Goal: Task Accomplishment & Management: Complete application form

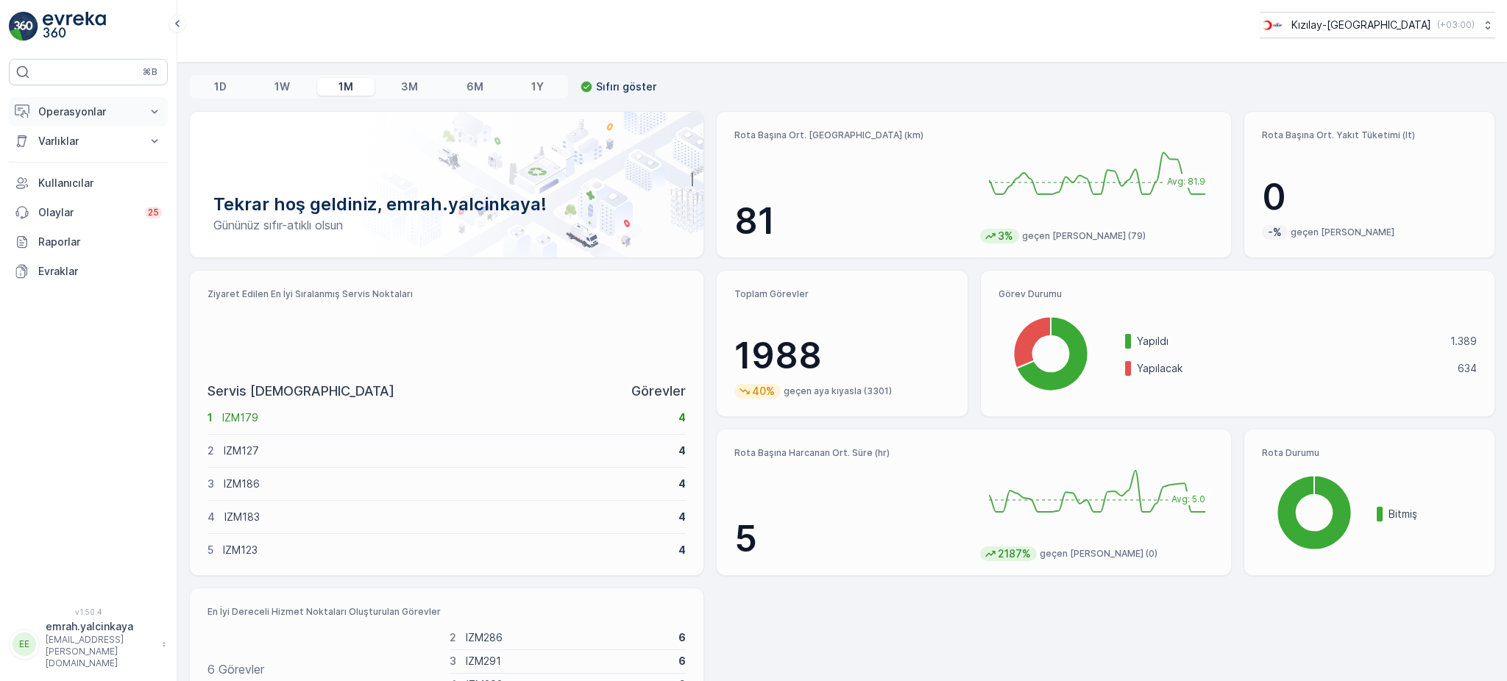
click at [50, 118] on p "Operasyonlar" at bounding box center [88, 111] width 100 height 15
click at [74, 172] on p "Rotalar & Görevler" at bounding box center [83, 178] width 91 height 15
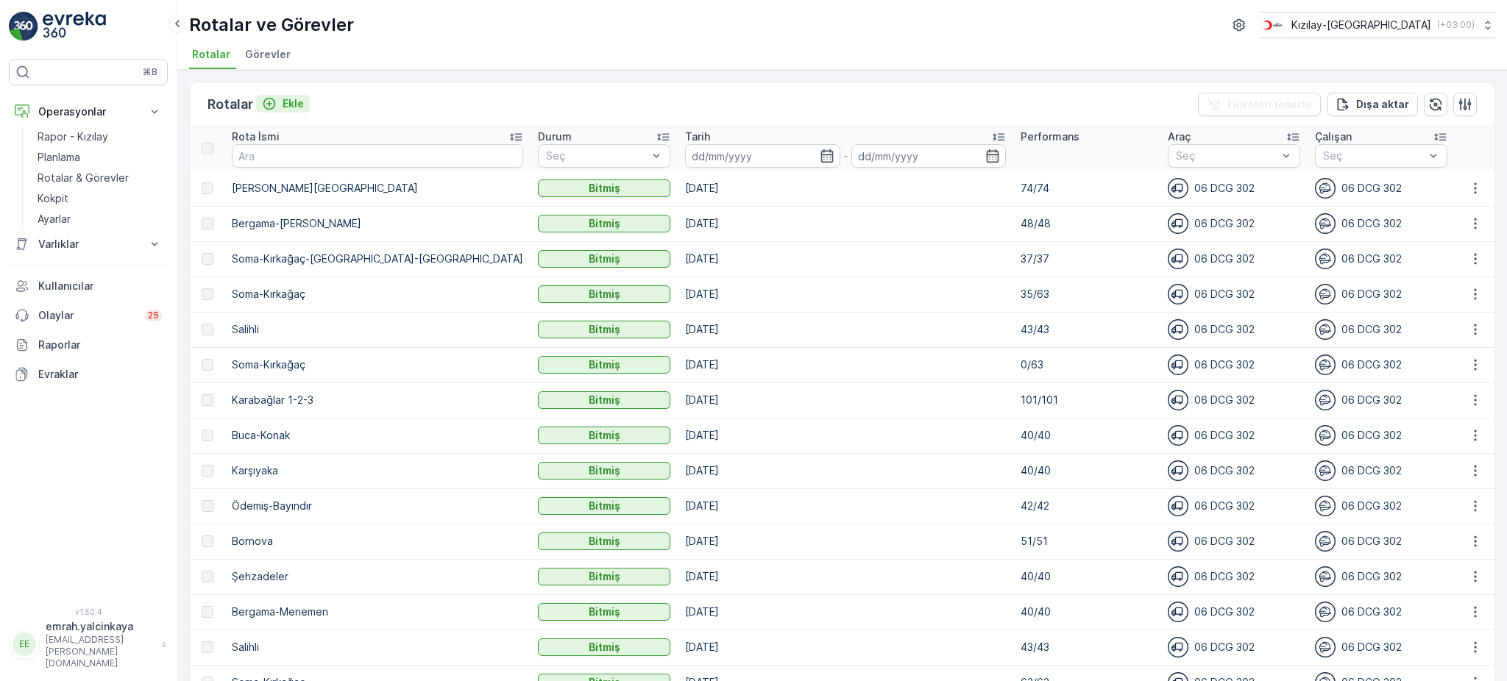
click at [288, 97] on p "Ekle" at bounding box center [293, 103] width 21 height 15
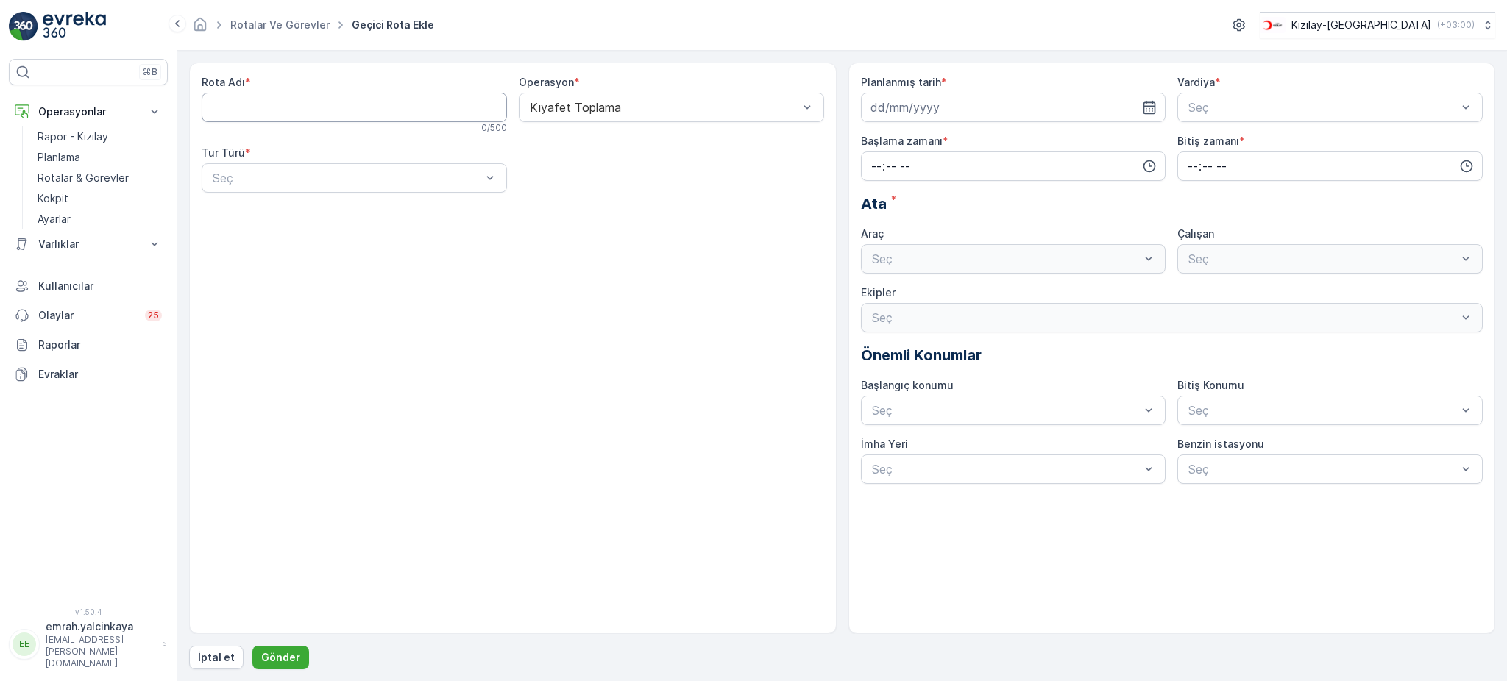
click at [384, 113] on Adı "Rota Adı" at bounding box center [354, 107] width 305 height 29
type Adı "Şehzadeler"
click at [302, 207] on div "Statik" at bounding box center [354, 213] width 288 height 13
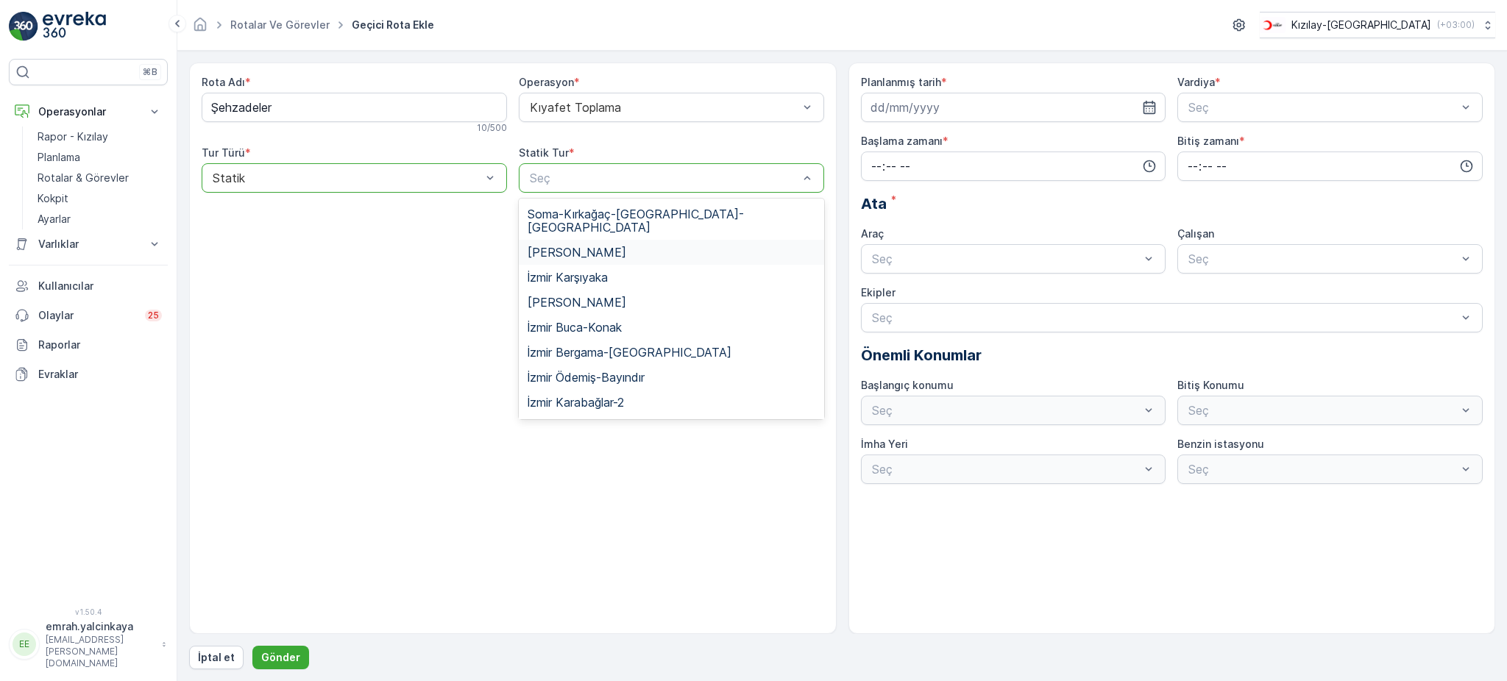
click at [578, 246] on span "Manisa Şehzadeler" at bounding box center [577, 252] width 99 height 13
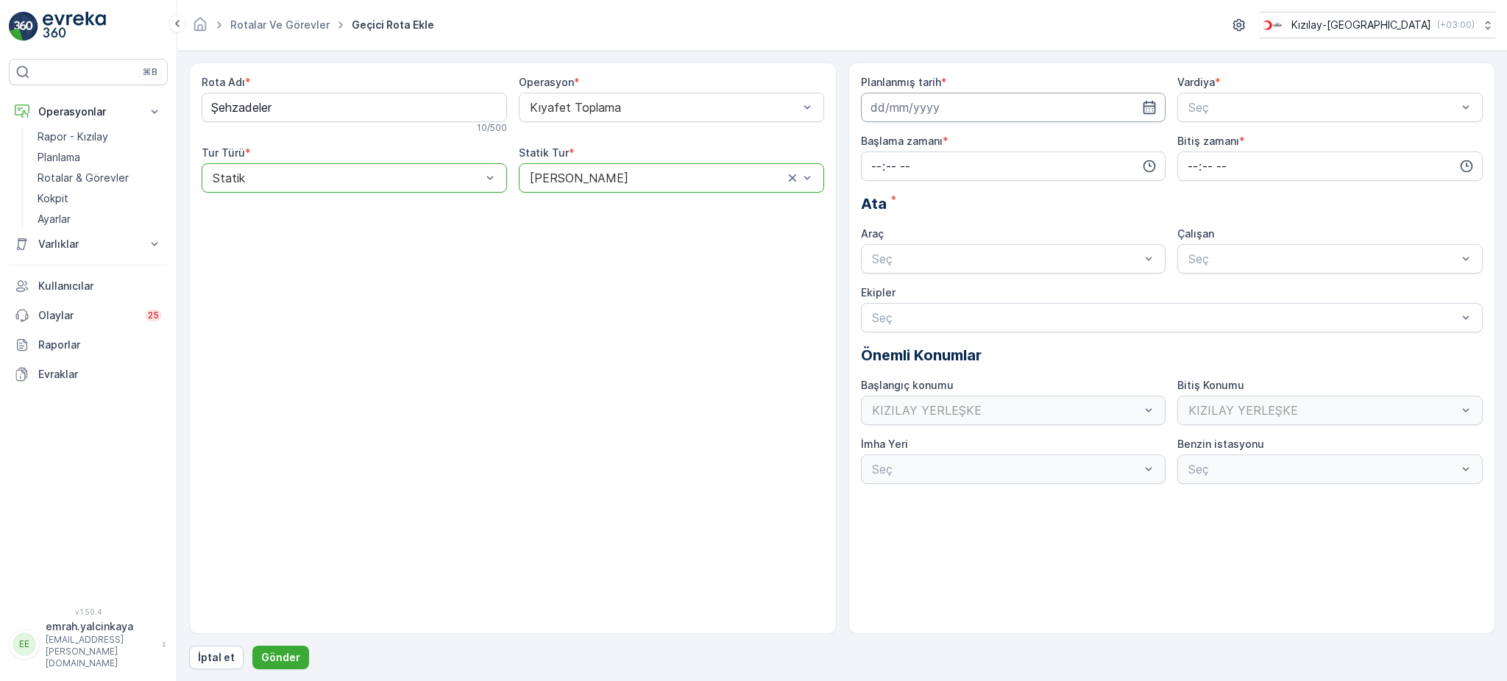
click at [1012, 107] on input at bounding box center [1013, 107] width 305 height 29
click at [891, 291] on div "22" at bounding box center [885, 290] width 24 height 24
type input "[DATE]"
click at [1245, 139] on span "A Vardiyası (Gündüz)" at bounding box center [1243, 143] width 114 height 13
click at [987, 174] on input "time" at bounding box center [1013, 166] width 305 height 29
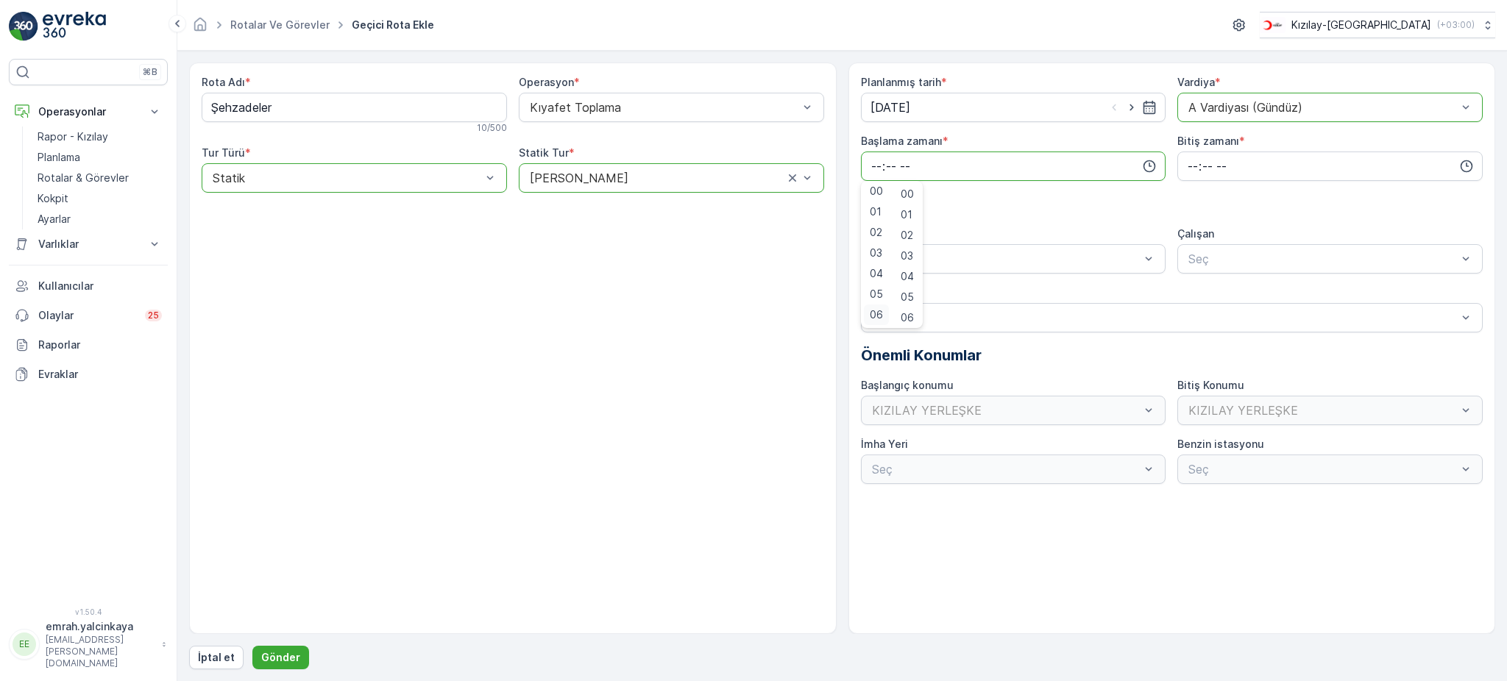
scroll to position [101, 0]
click at [878, 259] on span "08" at bounding box center [876, 258] width 13 height 15
type input "08:00"
click at [1189, 166] on input "time" at bounding box center [1329, 166] width 305 height 29
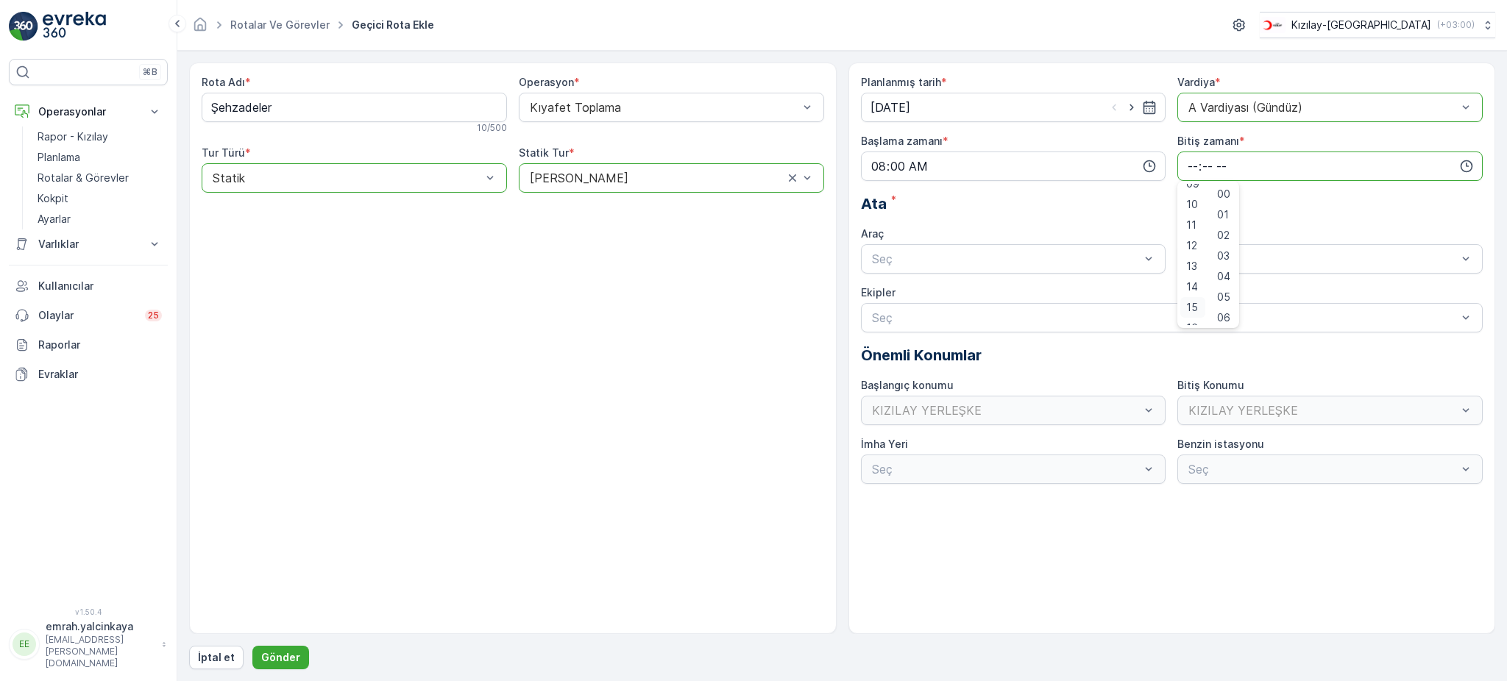
click at [1192, 302] on span "15" at bounding box center [1192, 307] width 12 height 15
type input "15:00"
click at [979, 297] on div "06 DCG 302" at bounding box center [1014, 294] width 288 height 13
click at [1214, 285] on div "06 DCG 302" at bounding box center [1329, 295] width 305 height 25
click at [274, 655] on p "Gönder" at bounding box center [280, 657] width 39 height 15
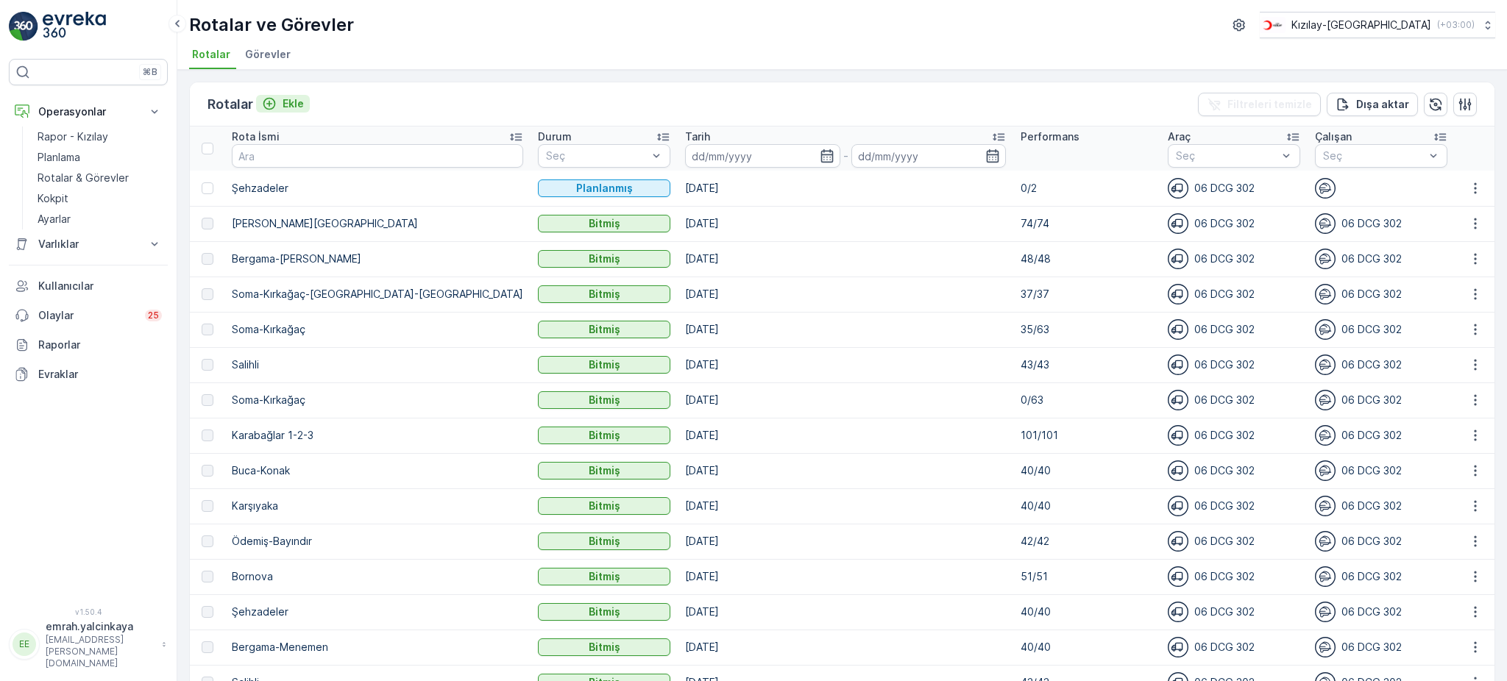
click at [293, 104] on p "Ekle" at bounding box center [293, 103] width 21 height 15
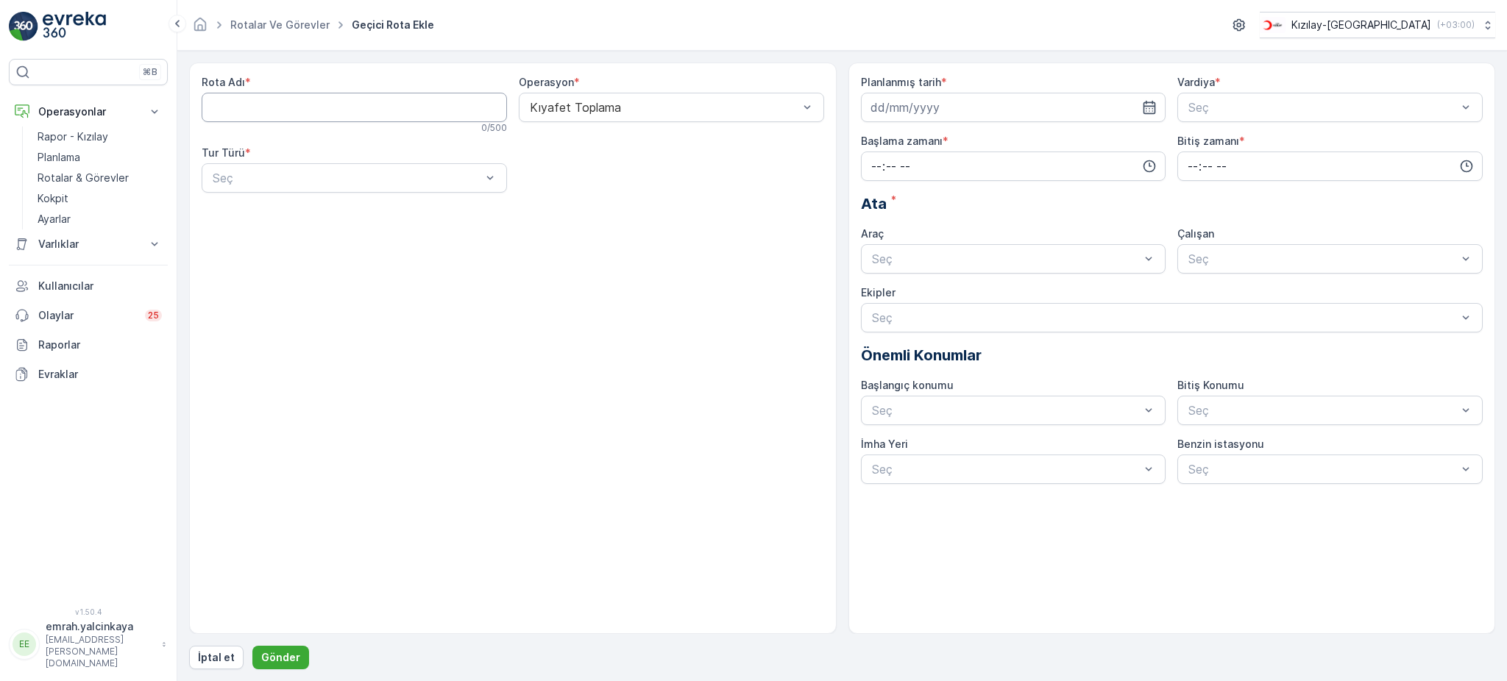
click at [389, 118] on Adı "Rota Adı" at bounding box center [354, 107] width 305 height 29
type Adı "Yunusemre"
click at [382, 191] on div "Seç" at bounding box center [354, 177] width 305 height 29
click at [373, 210] on div "Statik" at bounding box center [354, 213] width 288 height 13
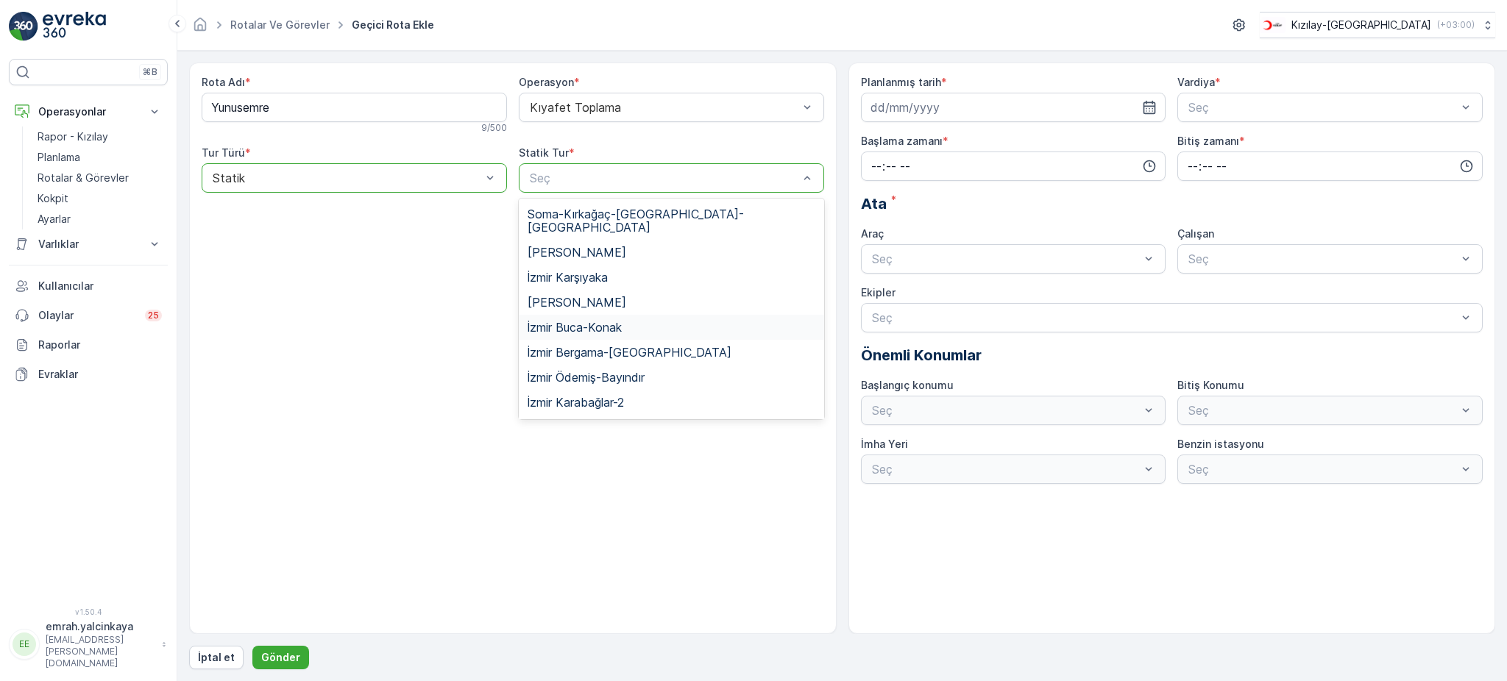
scroll to position [98, 0]
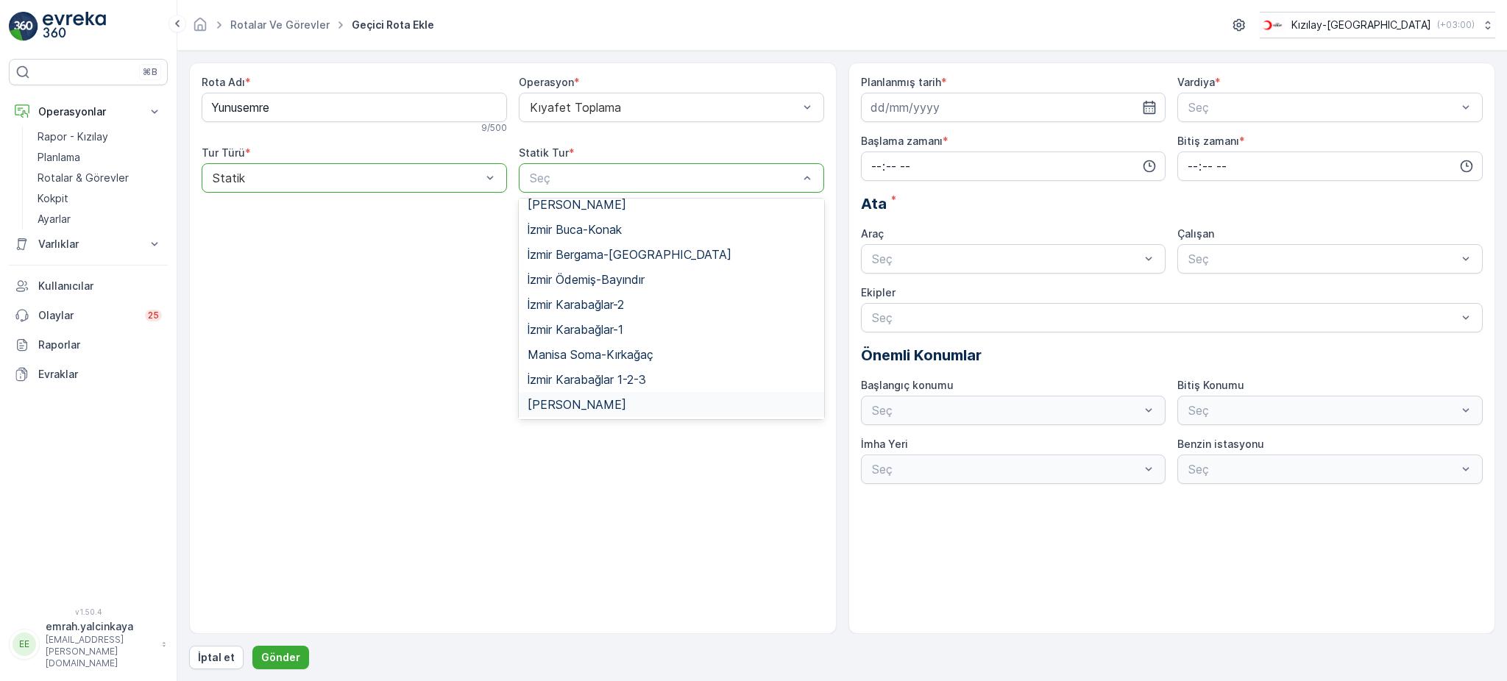
click at [632, 398] on div "Manisa Yunusemre" at bounding box center [672, 404] width 288 height 13
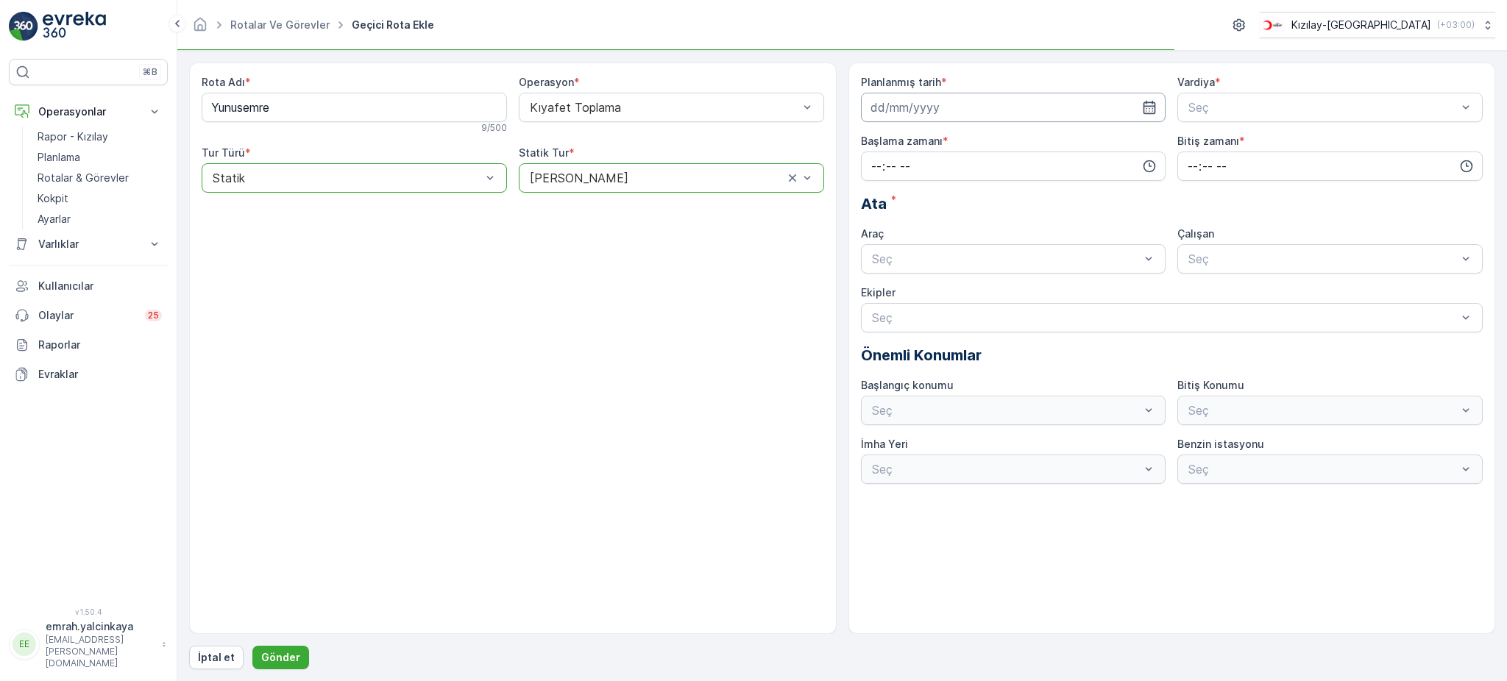
click at [911, 109] on input at bounding box center [1013, 107] width 305 height 29
click at [884, 291] on div "22" at bounding box center [885, 290] width 24 height 24
type input "[DATE]"
click at [1243, 168] on span "B Vardiyası (Gece)" at bounding box center [1237, 168] width 102 height 13
click at [979, 180] on input "time" at bounding box center [1013, 166] width 305 height 29
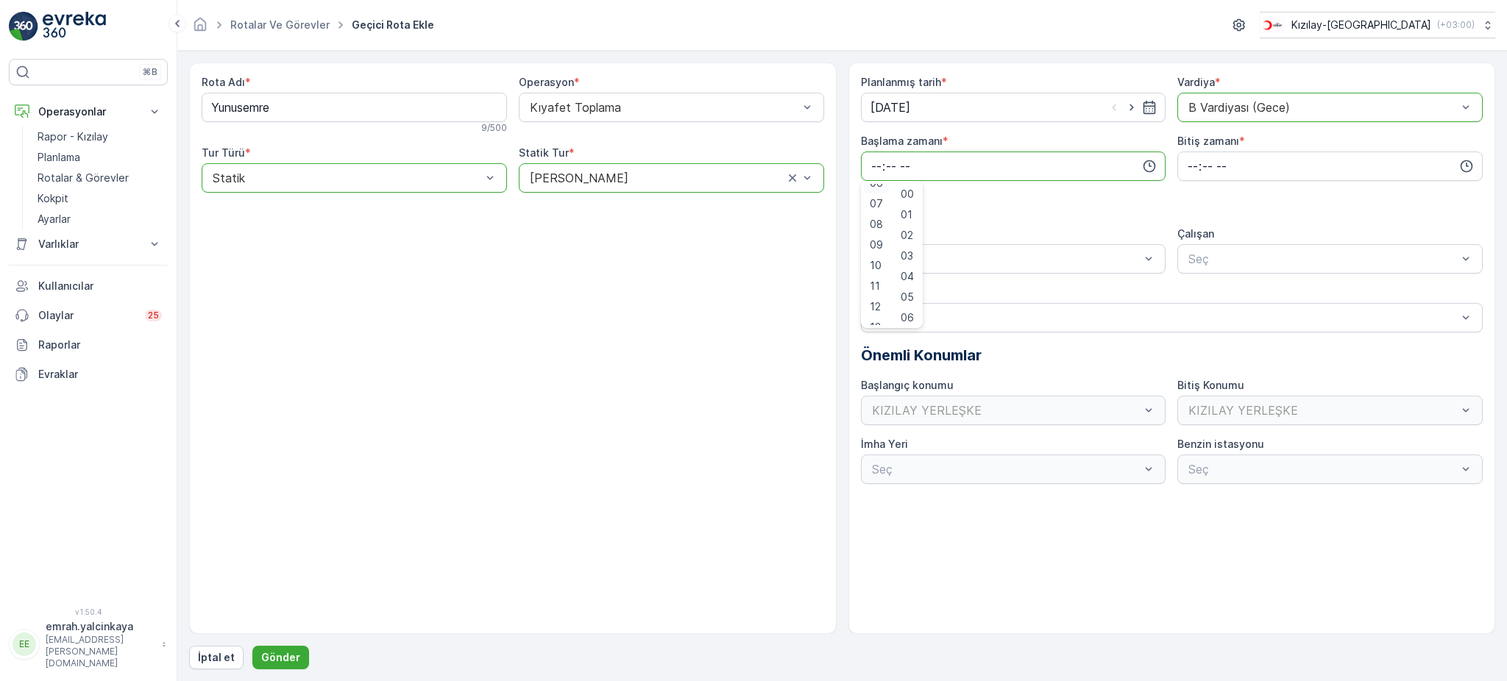
scroll to position [297, 0]
click at [879, 205] on span "15" at bounding box center [876, 206] width 12 height 15
click at [909, 293] on span "30" at bounding box center [907, 294] width 13 height 15
type input "15:30"
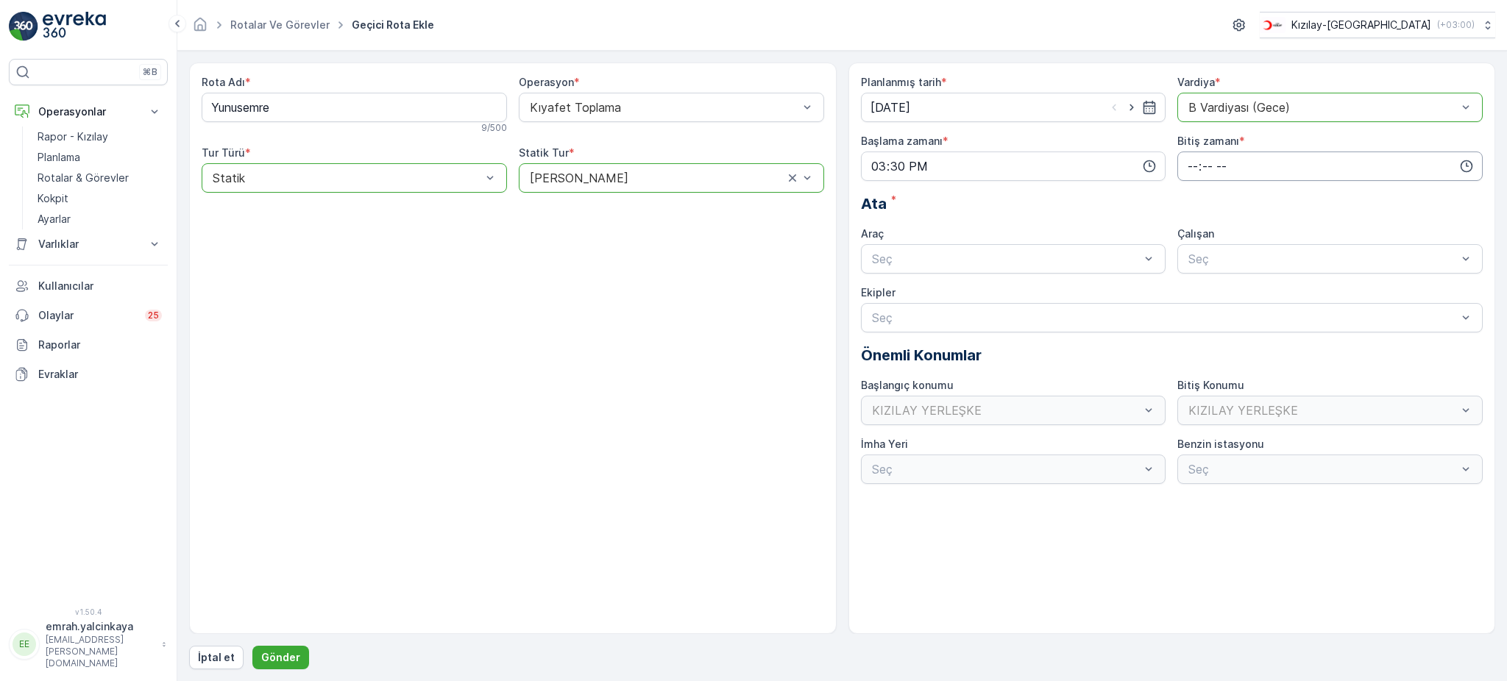
click at [1187, 177] on input "time" at bounding box center [1329, 166] width 305 height 29
click at [1190, 192] on span "00" at bounding box center [1192, 194] width 13 height 15
type input "00:00"
drag, startPoint x: 923, startPoint y: 290, endPoint x: 940, endPoint y: 286, distance: 18.0
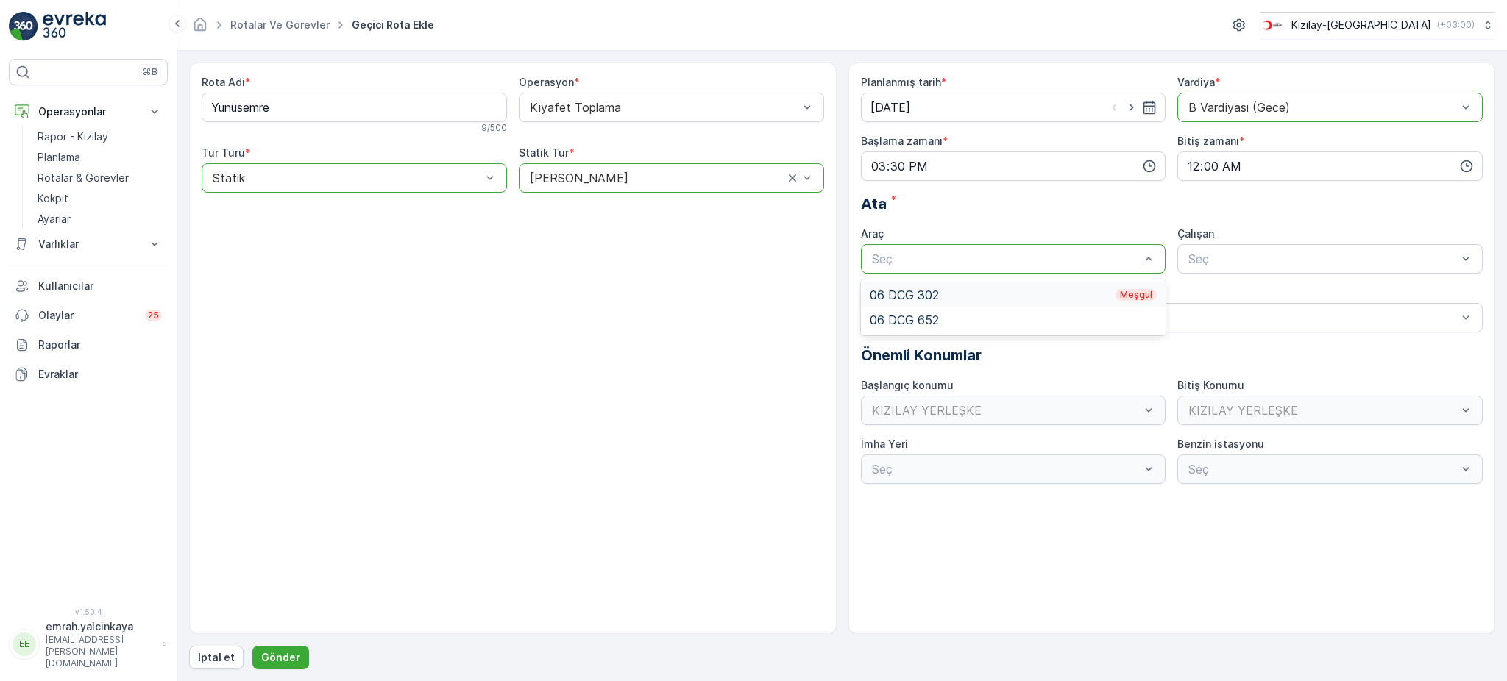
click at [923, 289] on div "06 DCG 302 Meşgul" at bounding box center [1014, 294] width 288 height 13
click at [1214, 288] on span "06 DCG 302" at bounding box center [1220, 294] width 69 height 13
click at [277, 657] on p "Gönder" at bounding box center [280, 657] width 39 height 15
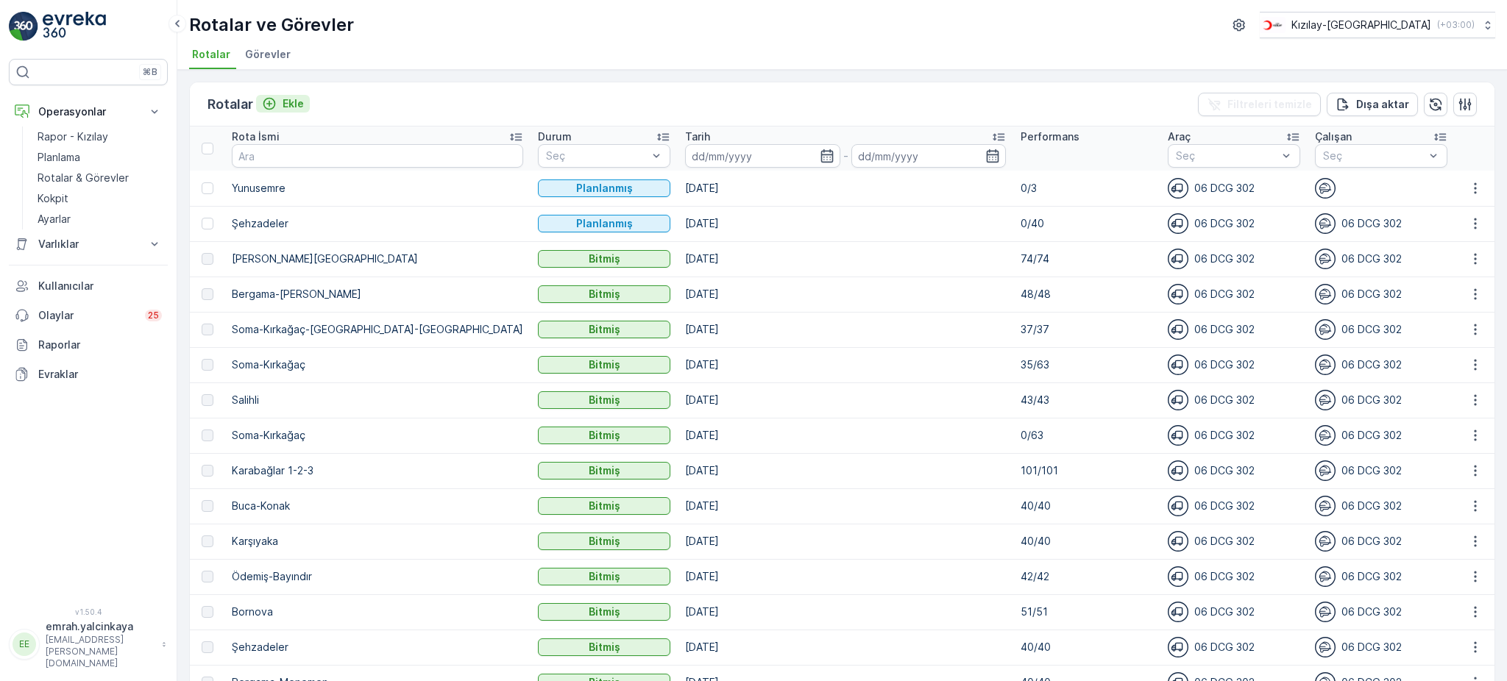
click at [285, 97] on p "Ekle" at bounding box center [293, 103] width 21 height 15
click at [258, 576] on p "Ödemiş-Bayındır" at bounding box center [377, 576] width 291 height 15
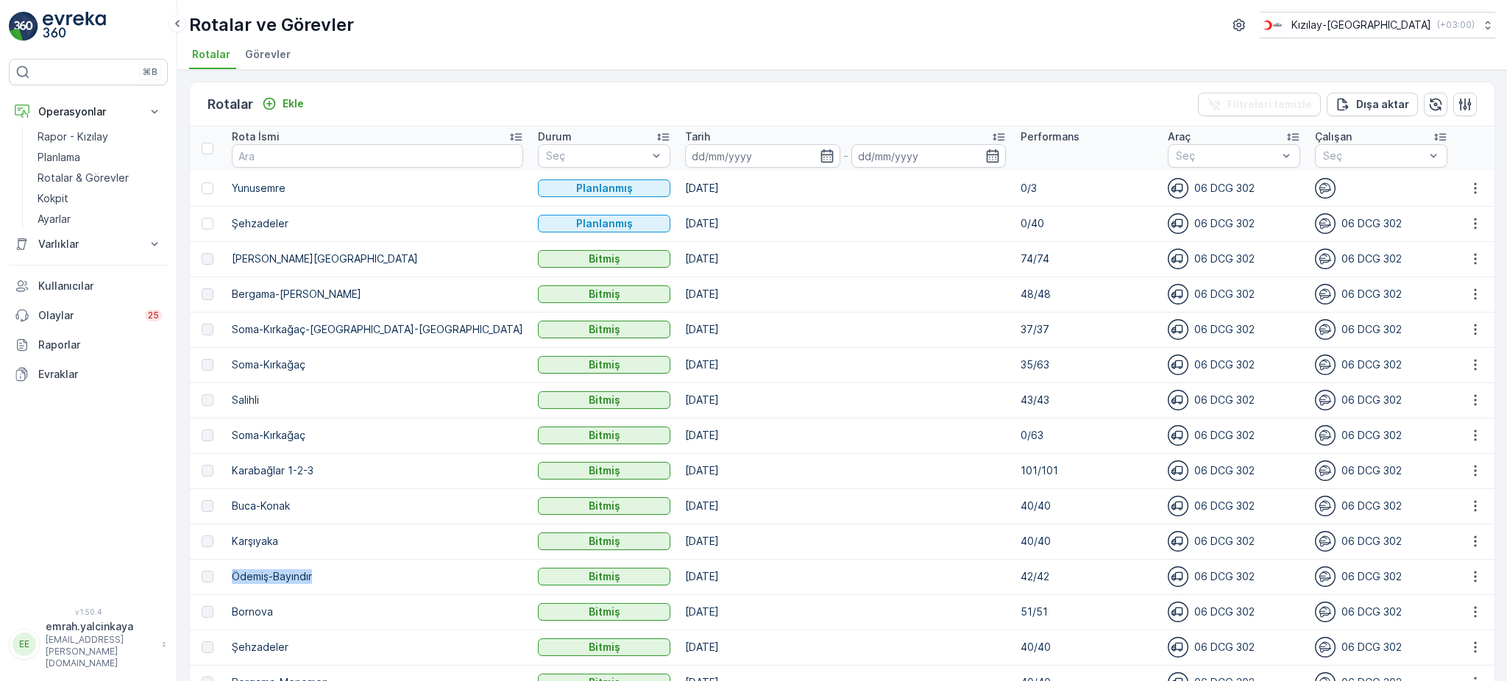
click at [258, 576] on p "Ödemiş-Bayındır" at bounding box center [377, 576] width 291 height 15
click at [269, 104] on icon "Ekle" at bounding box center [269, 104] width 13 height 13
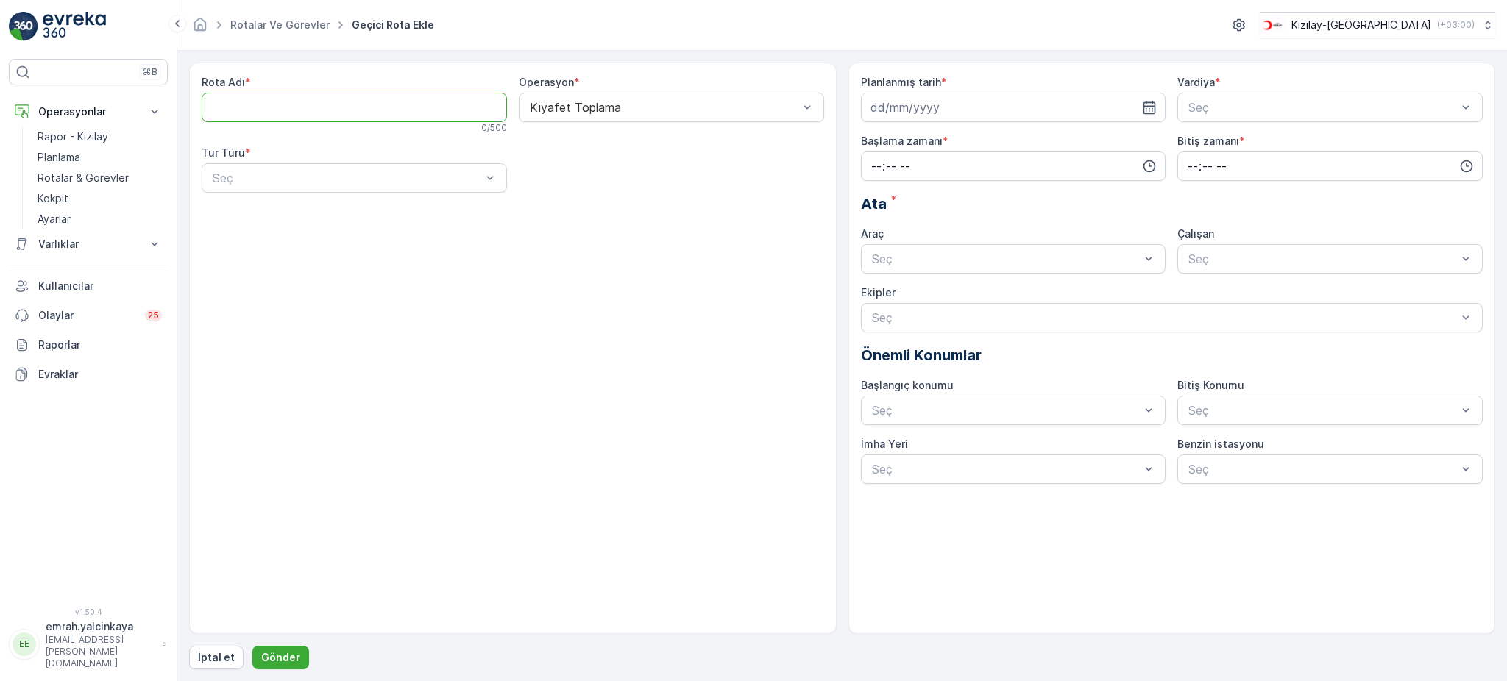
paste Adı "Ödemiş-Bayındır"
type Adı "Ödemiş-Bayındır"
click at [290, 210] on div "Statik" at bounding box center [354, 213] width 288 height 13
click at [546, 187] on div "Seç" at bounding box center [671, 177] width 305 height 29
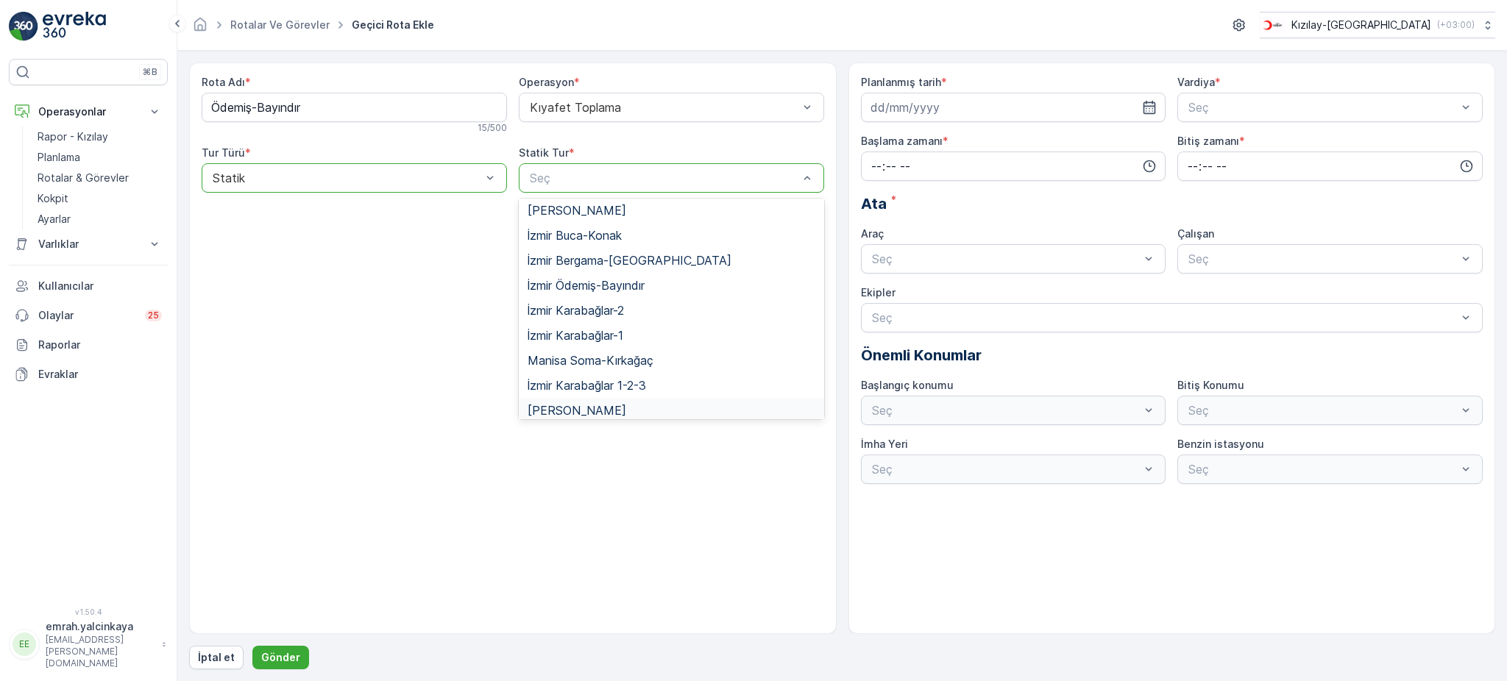
scroll to position [63, 0]
click at [595, 308] on span "İzmir Ödemiş-Bayındır" at bounding box center [586, 314] width 117 height 13
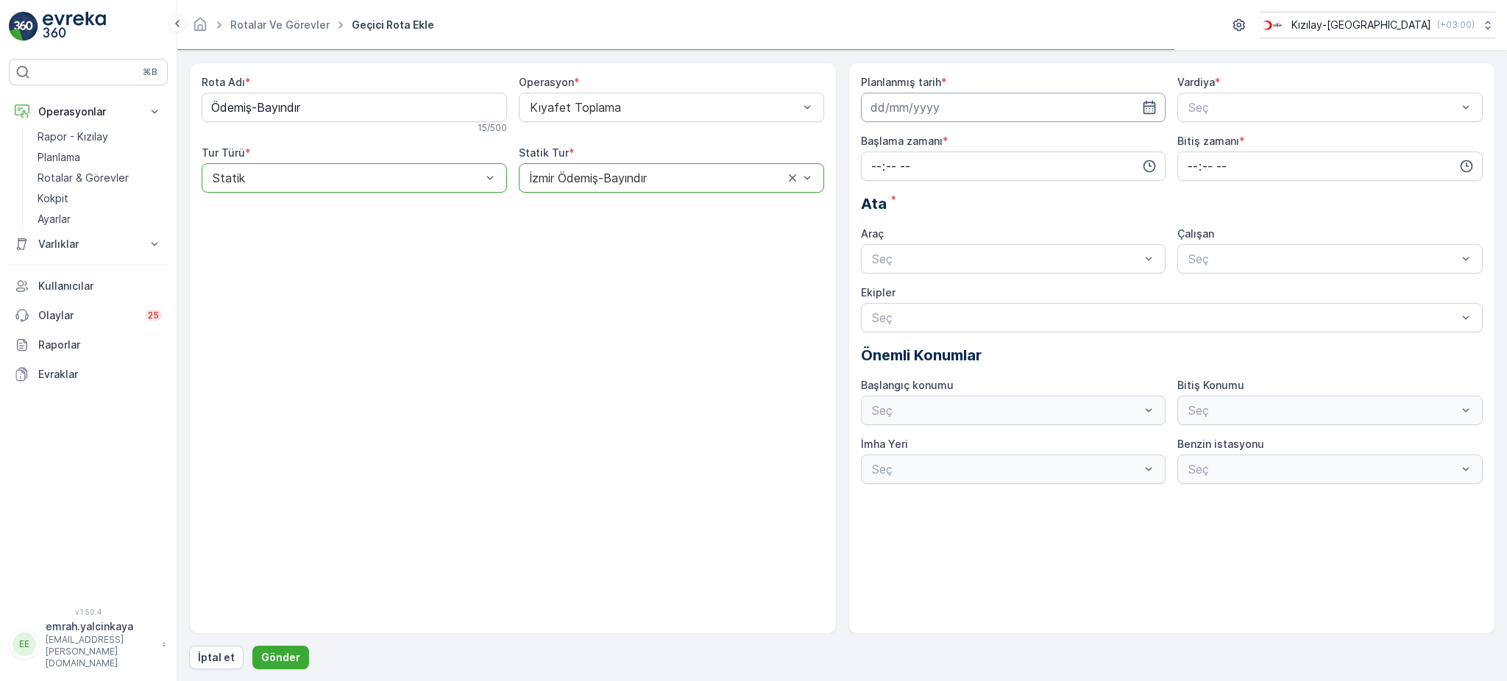
click at [912, 112] on input at bounding box center [1013, 107] width 305 height 29
click at [912, 291] on div "23" at bounding box center [912, 290] width 24 height 24
type input "[DATE]"
click at [1211, 141] on span "A Vardiyası (Gündüz)" at bounding box center [1243, 143] width 114 height 13
click at [995, 166] on input "time" at bounding box center [1013, 166] width 305 height 29
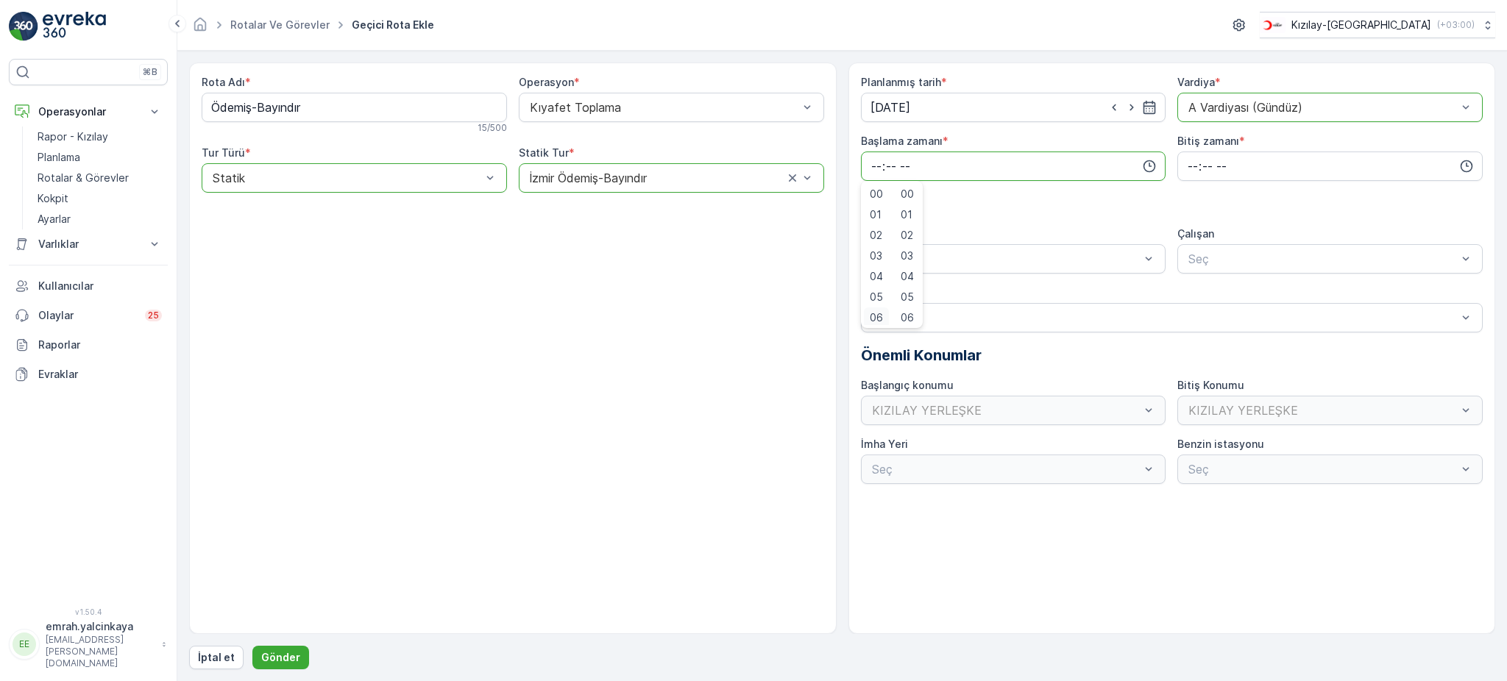
scroll to position [3, 0]
click at [874, 315] on span "06" at bounding box center [876, 315] width 13 height 15
type input "06:00"
click at [1187, 169] on input "time" at bounding box center [1329, 166] width 305 height 29
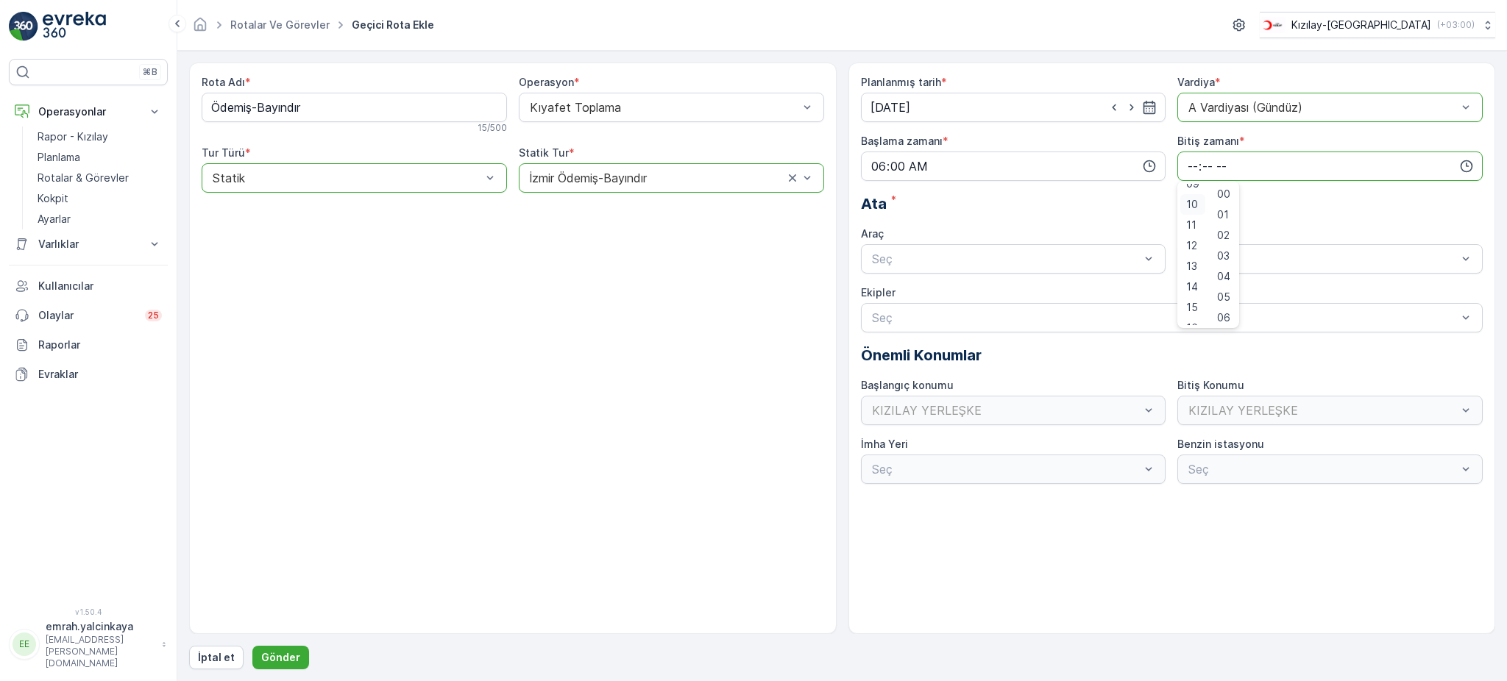
click at [1196, 303] on span "15" at bounding box center [1192, 307] width 12 height 15
type input "15:00"
click at [1062, 293] on div "06 DCG 302" at bounding box center [1014, 294] width 288 height 13
click at [1232, 290] on span "06 DCG 302" at bounding box center [1220, 294] width 69 height 13
click at [291, 661] on p "Gönder" at bounding box center [280, 657] width 39 height 15
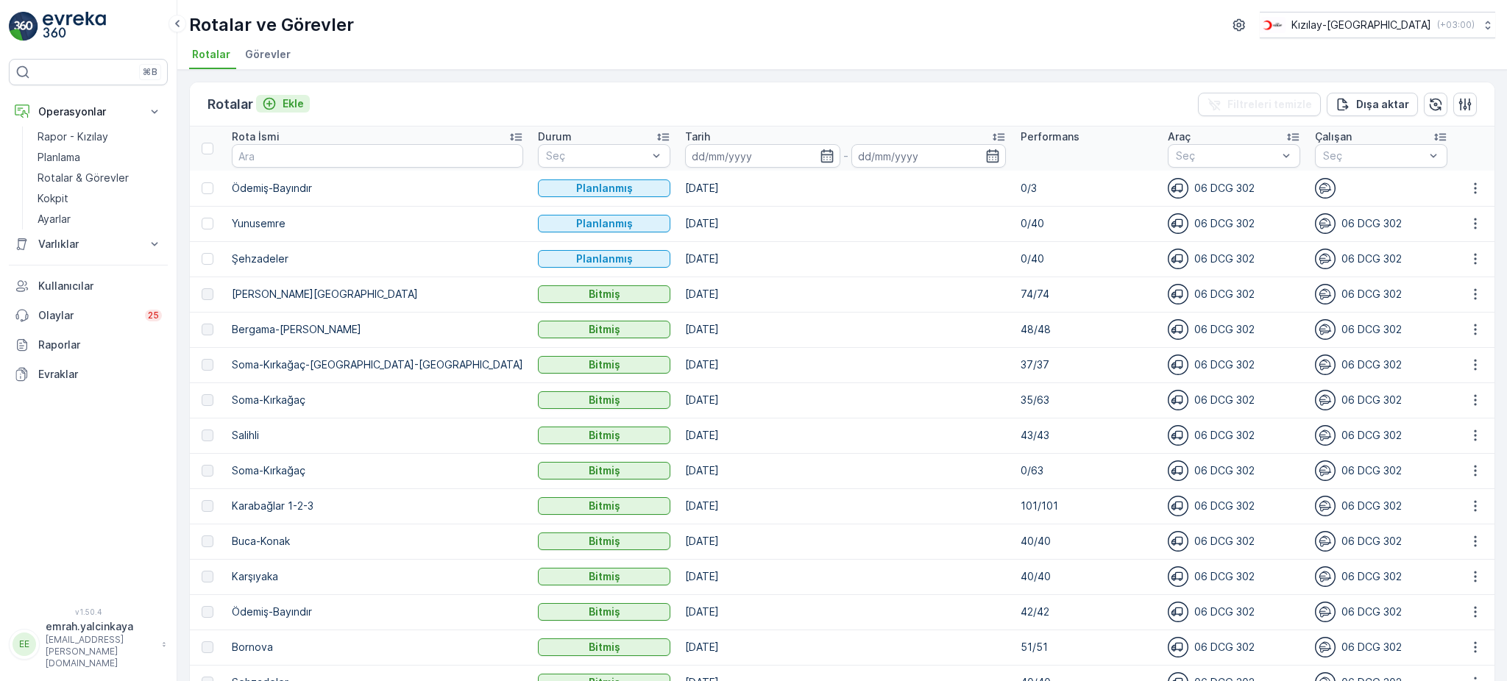
click at [276, 99] on icon "Ekle" at bounding box center [269, 103] width 15 height 15
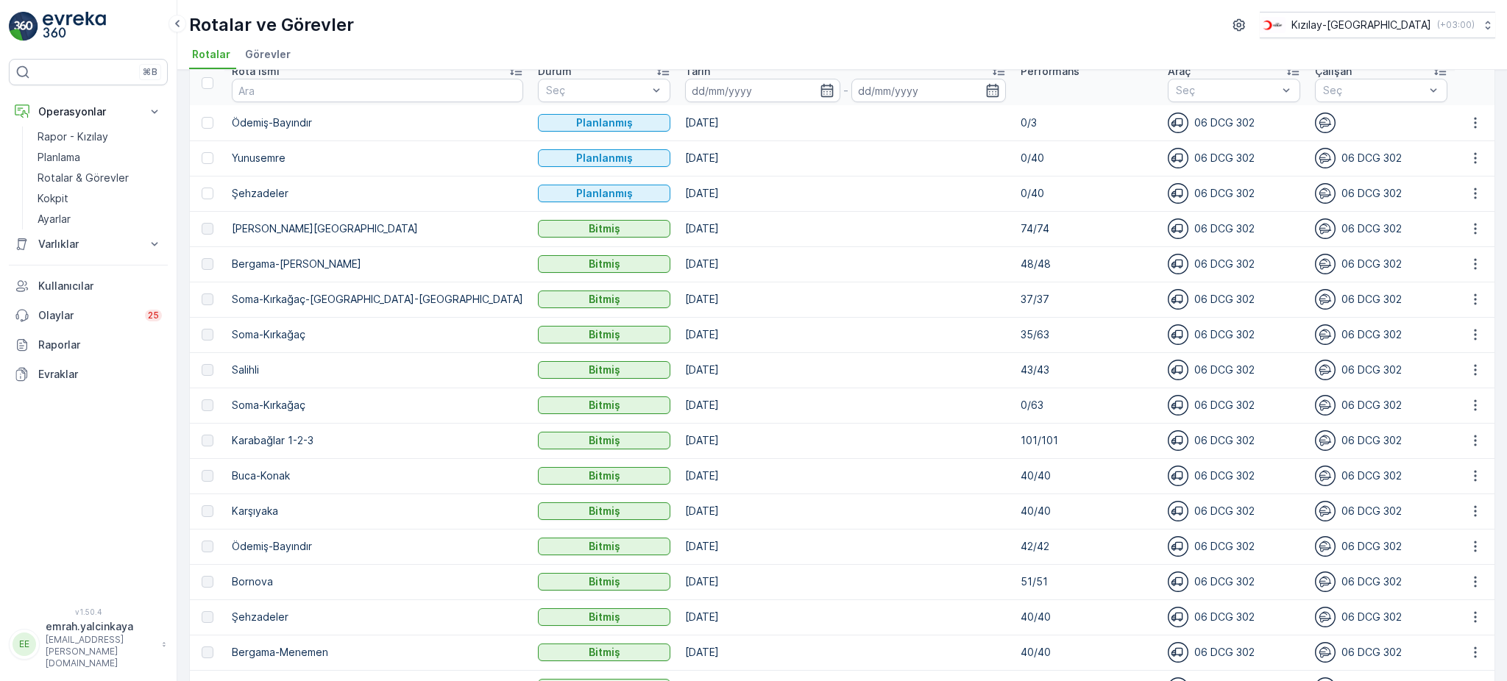
scroll to position [98, 0]
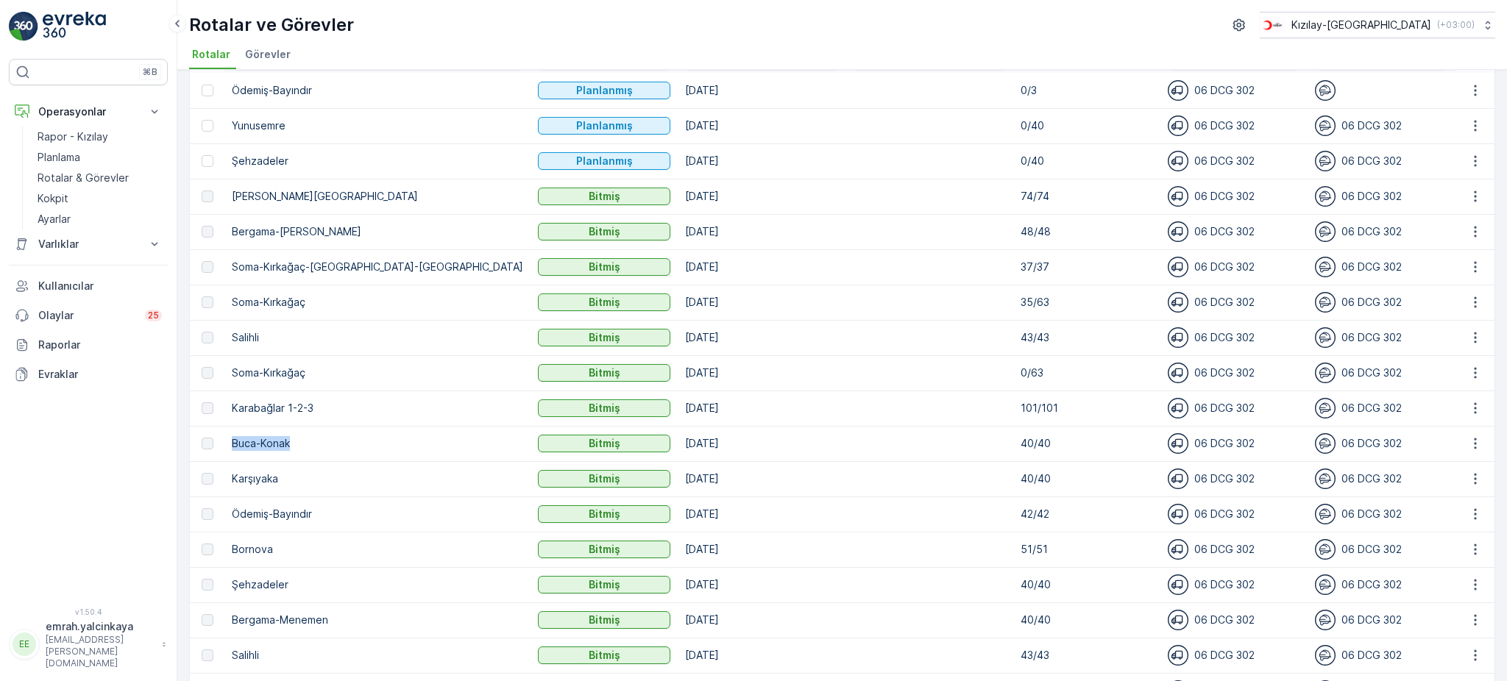
drag, startPoint x: 236, startPoint y: 444, endPoint x: 283, endPoint y: 445, distance: 47.1
click at [302, 445] on p "Buca-Konak" at bounding box center [377, 443] width 291 height 15
copy p "Buca-Konak"
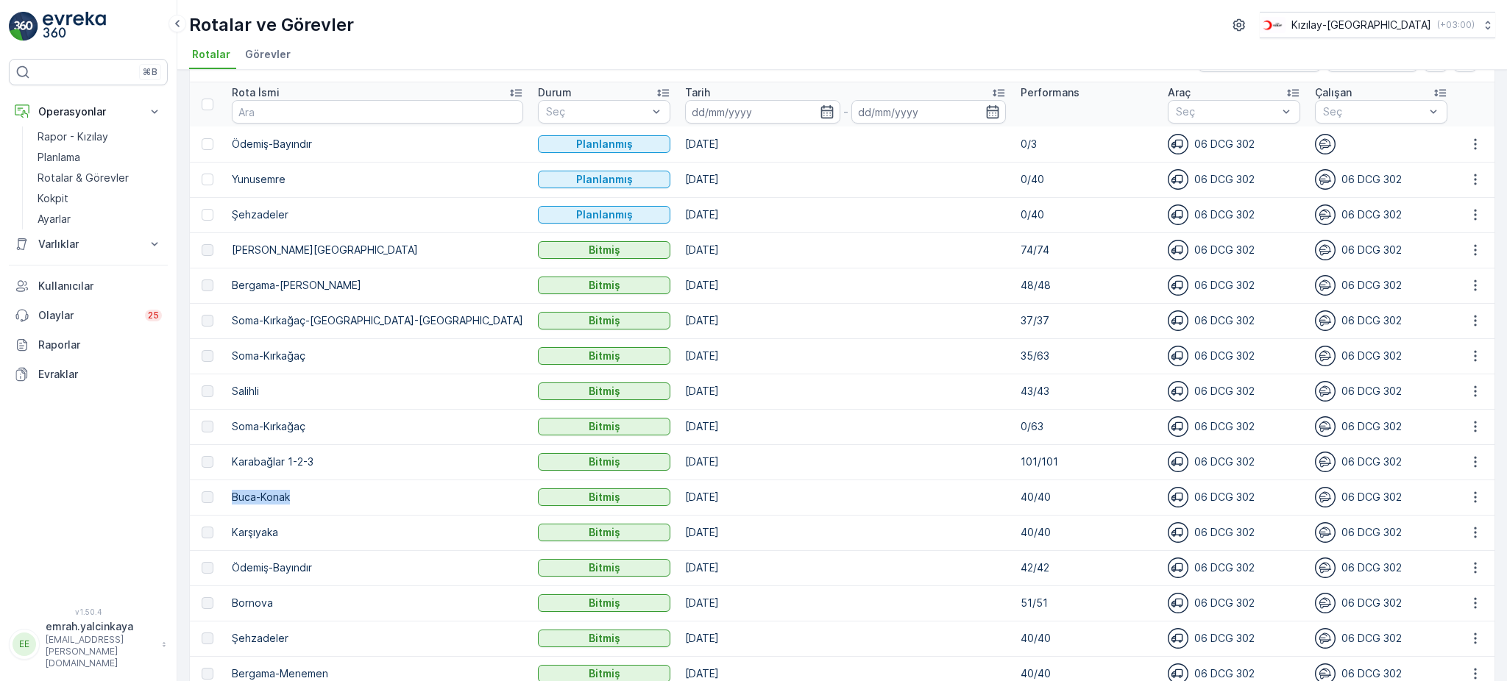
scroll to position [0, 0]
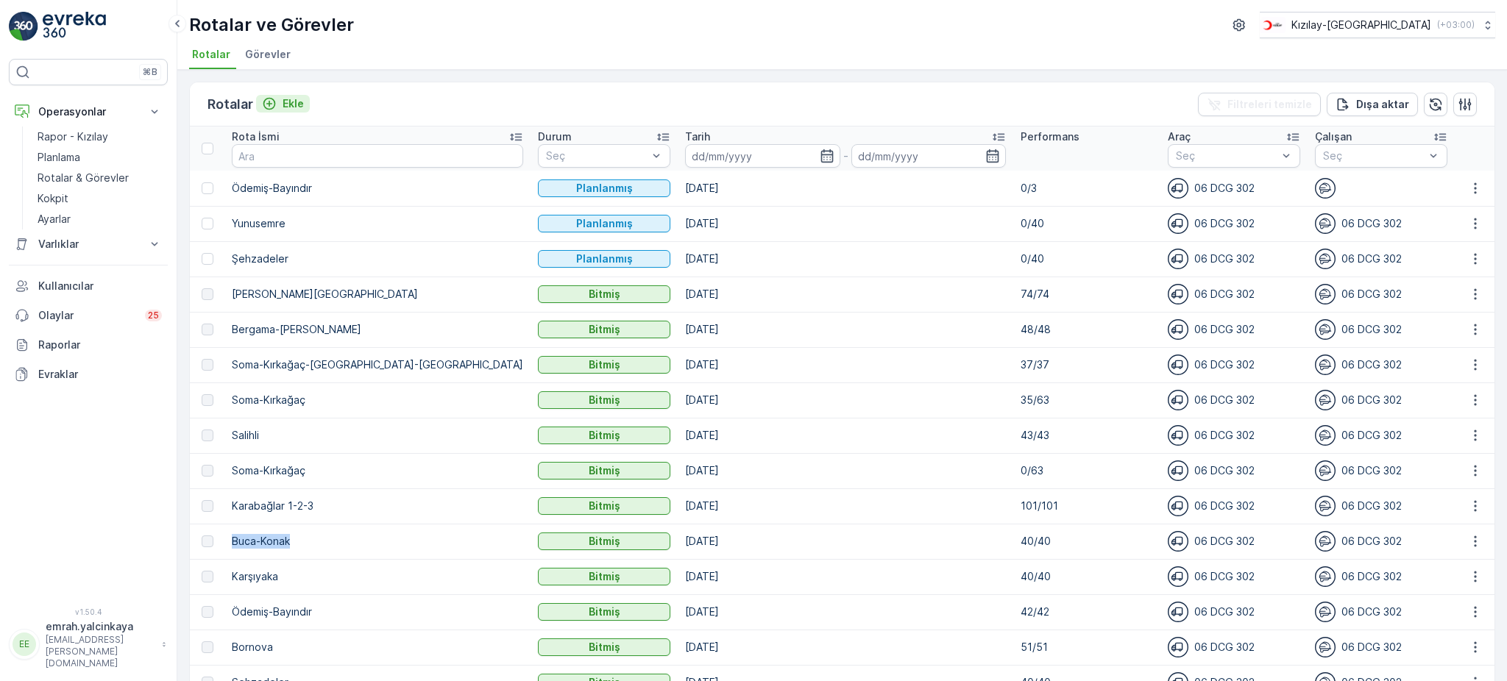
click at [299, 99] on p "Ekle" at bounding box center [293, 103] width 21 height 15
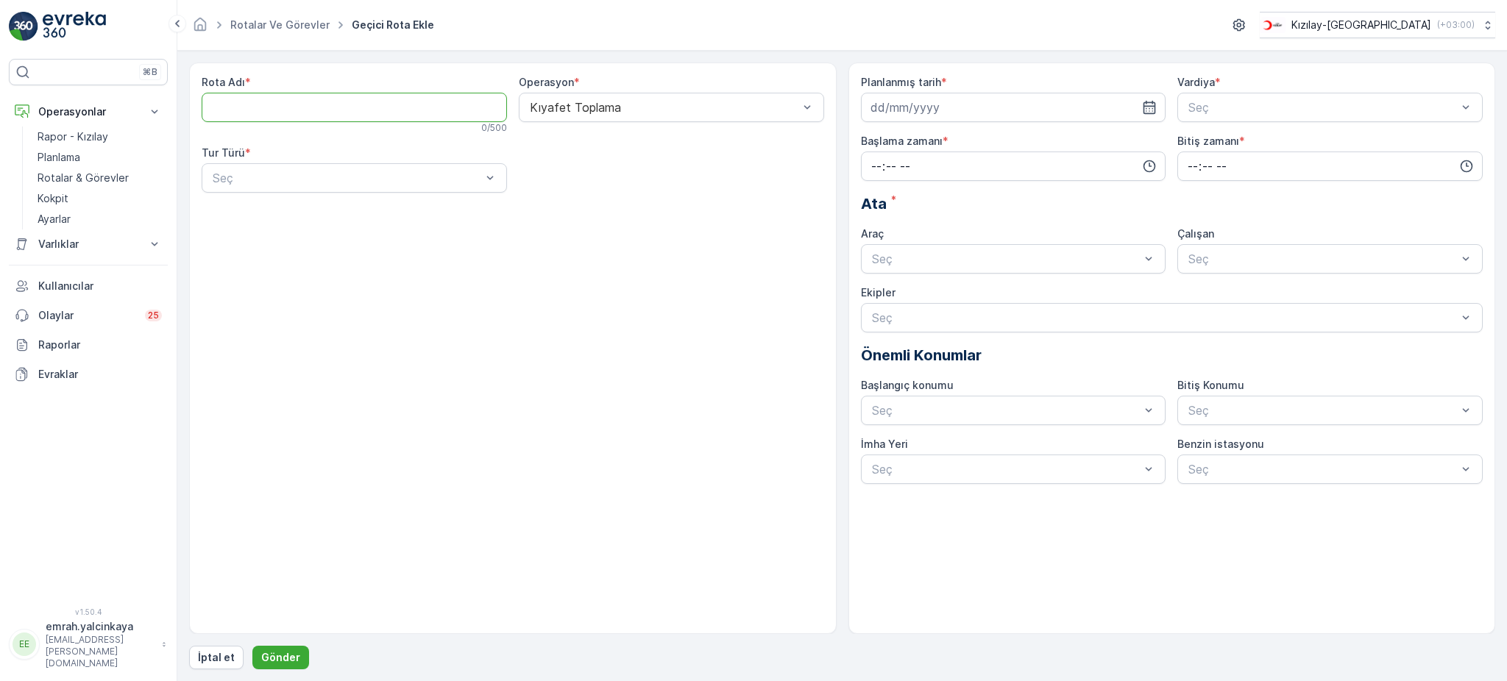
paste Adı "Buca-Konak"
type Adı "Buca-Konak"
click at [272, 217] on div "Statik" at bounding box center [354, 213] width 288 height 13
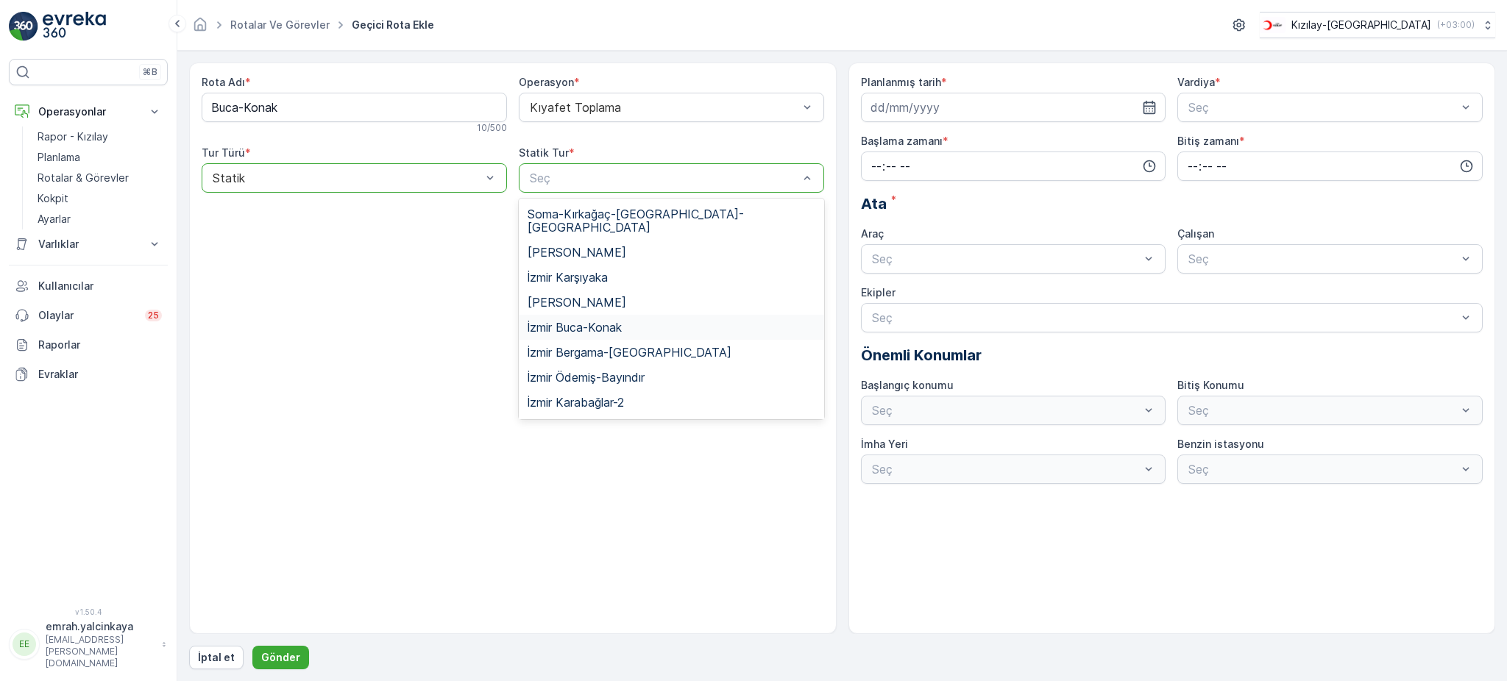
click at [637, 321] on div "İzmir Buca-Konak" at bounding box center [672, 327] width 288 height 13
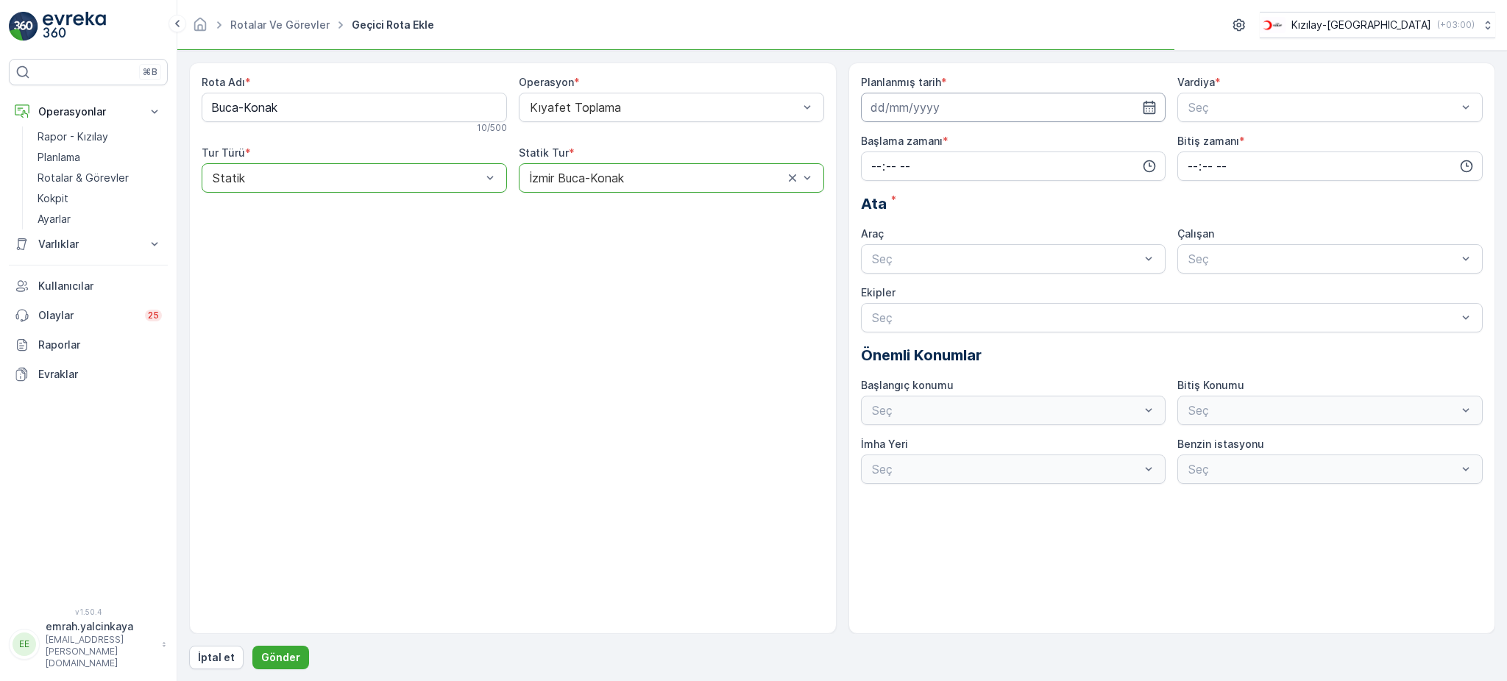
click at [937, 118] on input at bounding box center [1013, 107] width 305 height 29
click at [917, 291] on div "23" at bounding box center [912, 290] width 24 height 24
type input "[DATE]"
click at [1222, 163] on span "B Vardiyası (Gece)" at bounding box center [1237, 168] width 102 height 13
click at [1051, 173] on input "time" at bounding box center [1013, 166] width 305 height 29
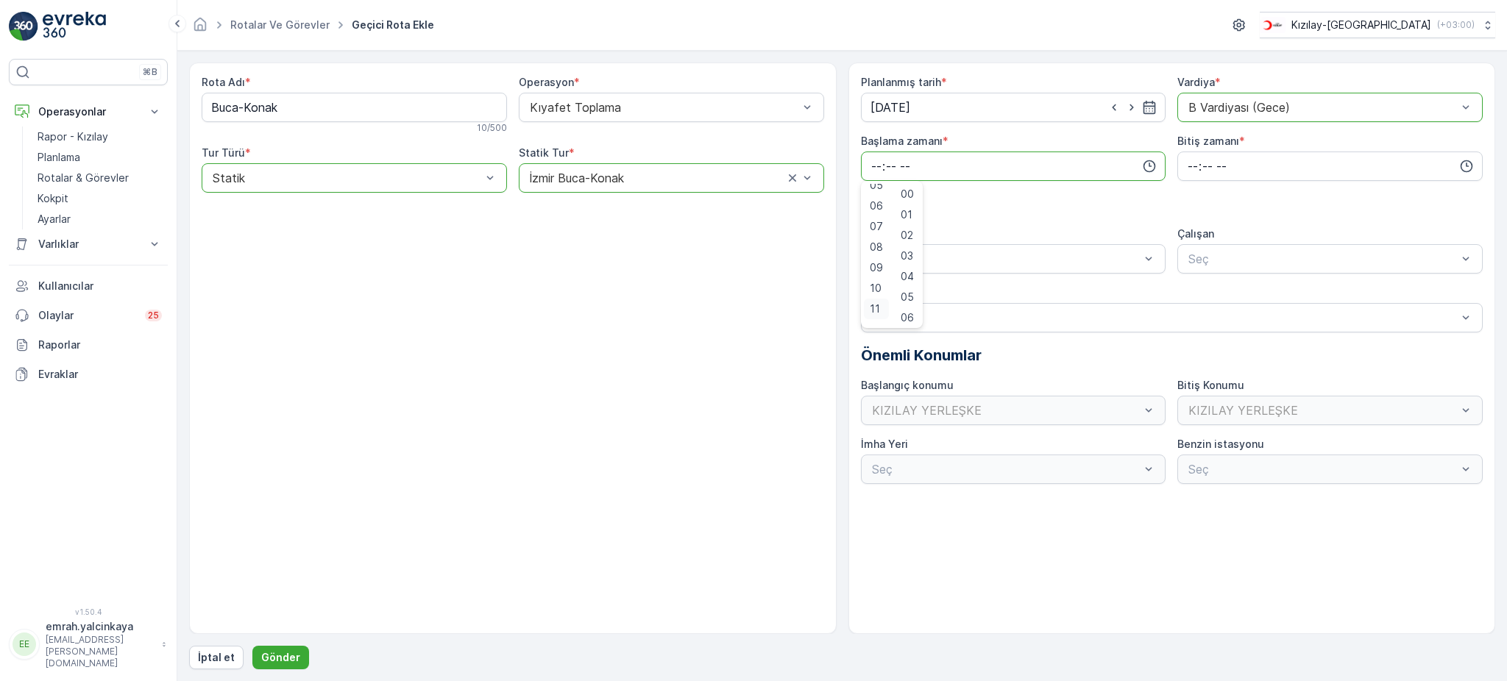
scroll to position [210, 0]
click at [873, 294] on span "15" at bounding box center [876, 293] width 12 height 15
click at [904, 223] on span "30" at bounding box center [907, 223] width 13 height 15
type input "15:30"
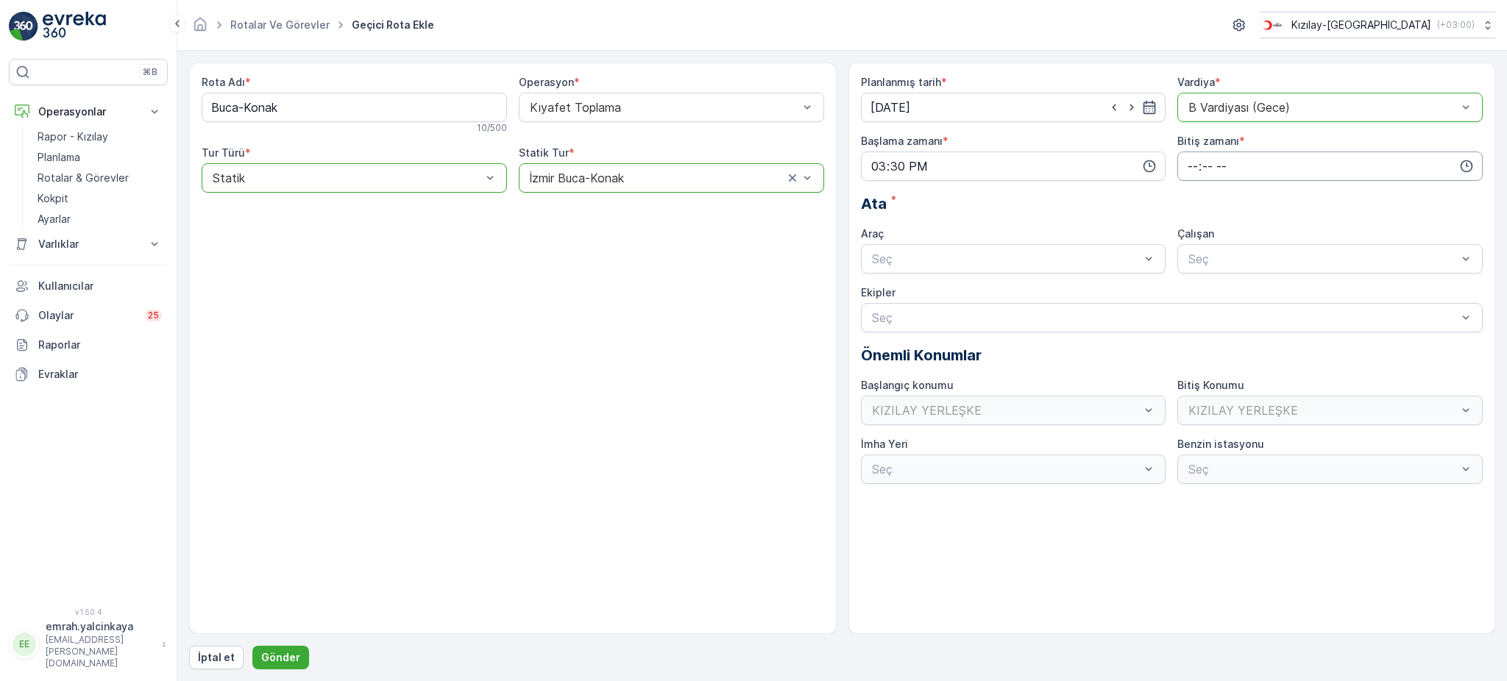
click at [1185, 177] on input "time" at bounding box center [1329, 166] width 305 height 29
click at [1187, 197] on span "00" at bounding box center [1192, 194] width 13 height 15
type input "00:00"
click at [1081, 293] on div "06 DCG 302 Meşgul" at bounding box center [1014, 294] width 288 height 13
click at [1235, 286] on div "06 DCG 302" at bounding box center [1329, 295] width 305 height 25
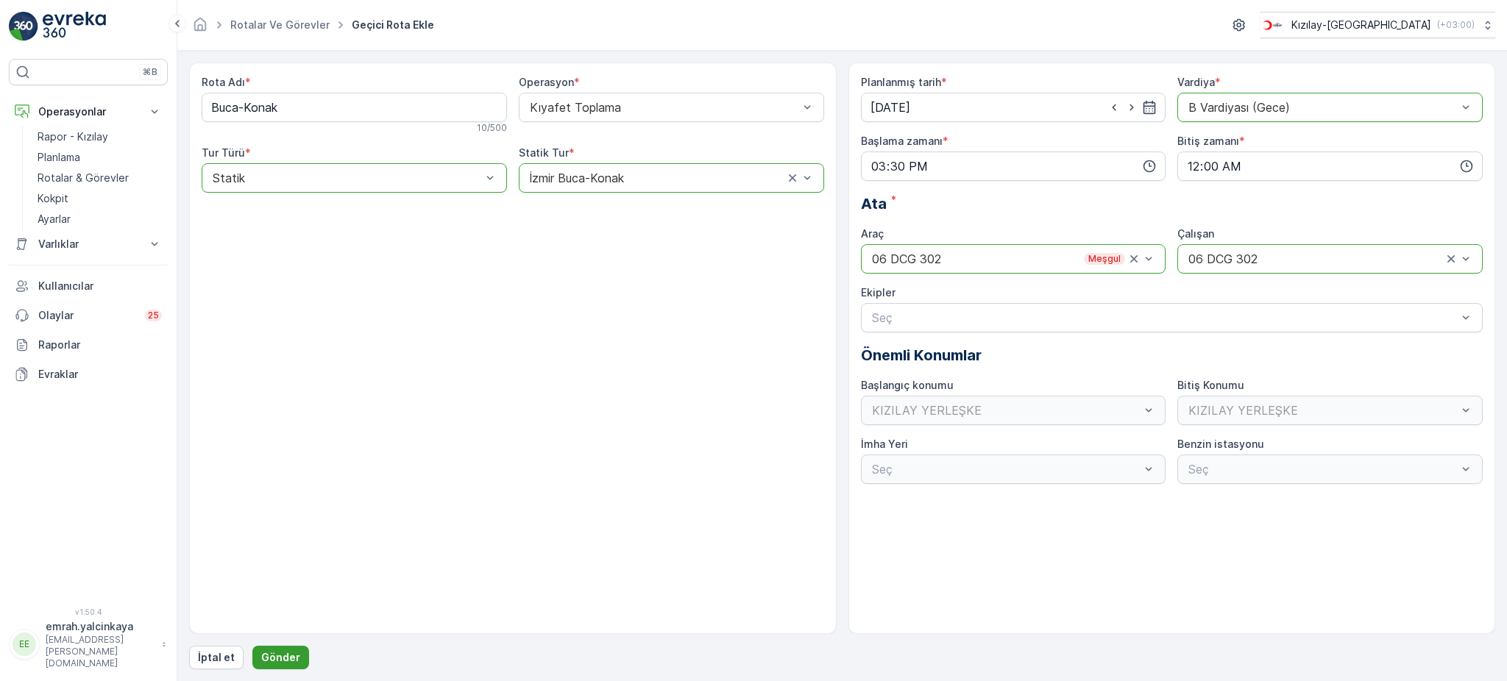
click at [279, 654] on p "Gönder" at bounding box center [280, 657] width 39 height 15
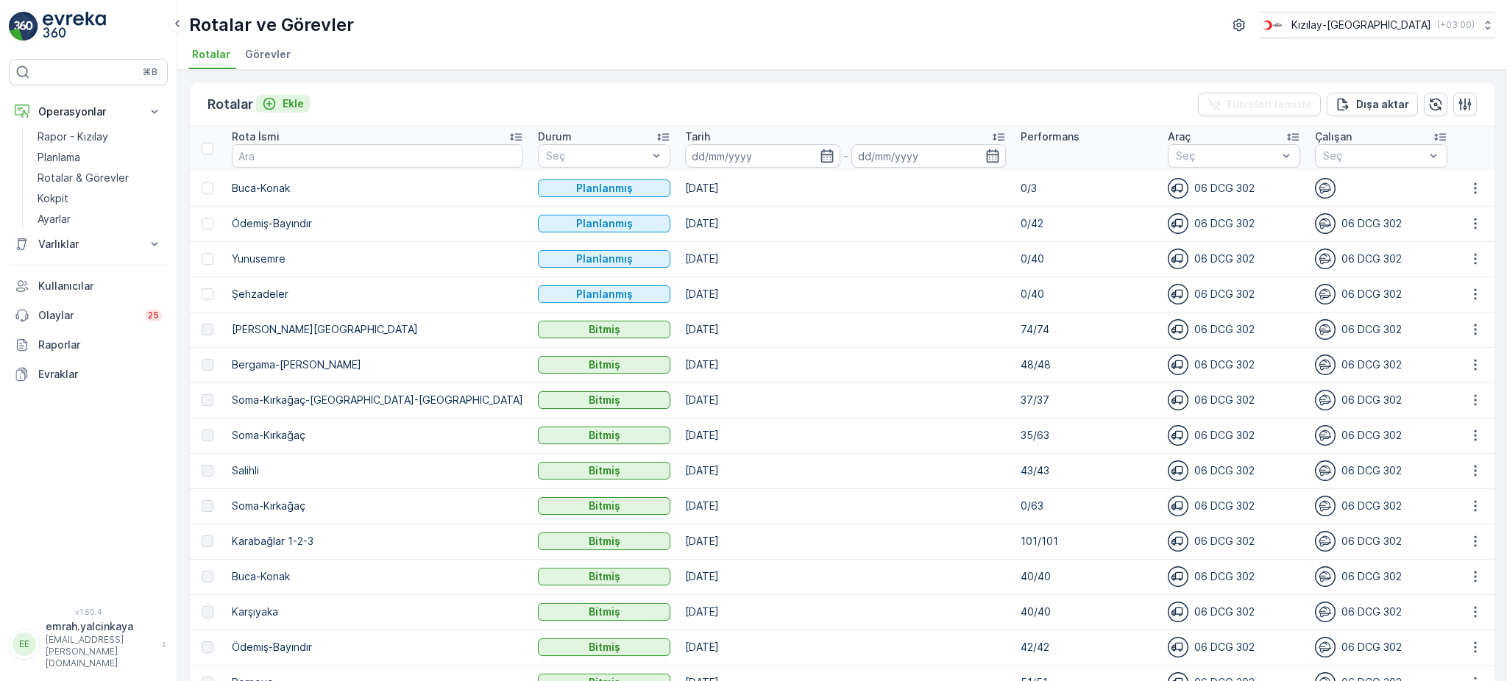
click at [273, 107] on icon "Ekle" at bounding box center [269, 103] width 15 height 15
drag, startPoint x: 340, startPoint y: 540, endPoint x: 233, endPoint y: 538, distance: 106.7
click at [230, 538] on td "Karabağlar 1-2-3" at bounding box center [377, 541] width 306 height 35
copy p "Karabağlar 1-2-3"
click at [279, 103] on div "Ekle" at bounding box center [283, 103] width 42 height 15
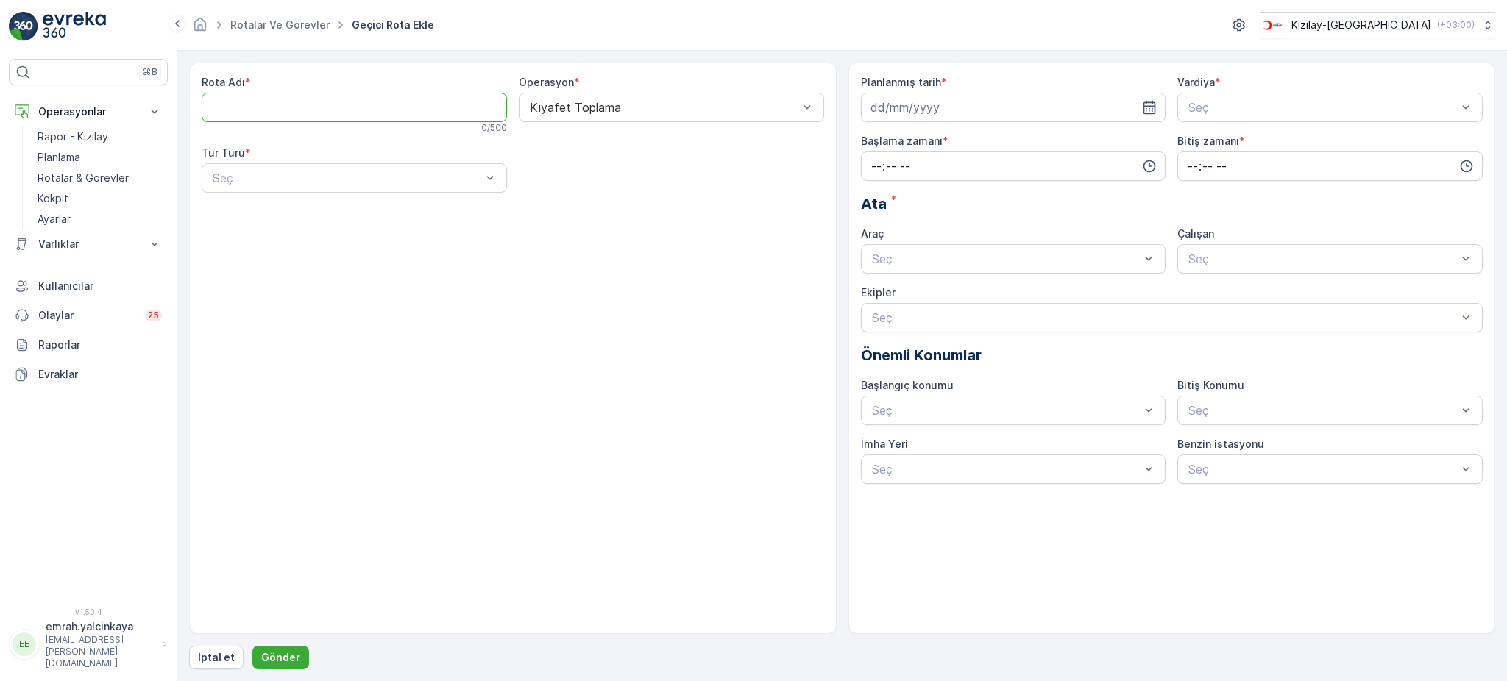
paste Adı "Karabağlar 1-2-3"
type Adı "Karabağlar 1-2-3"
click at [269, 210] on div "Statik" at bounding box center [354, 213] width 288 height 13
click at [558, 187] on div "Seç" at bounding box center [671, 177] width 305 height 29
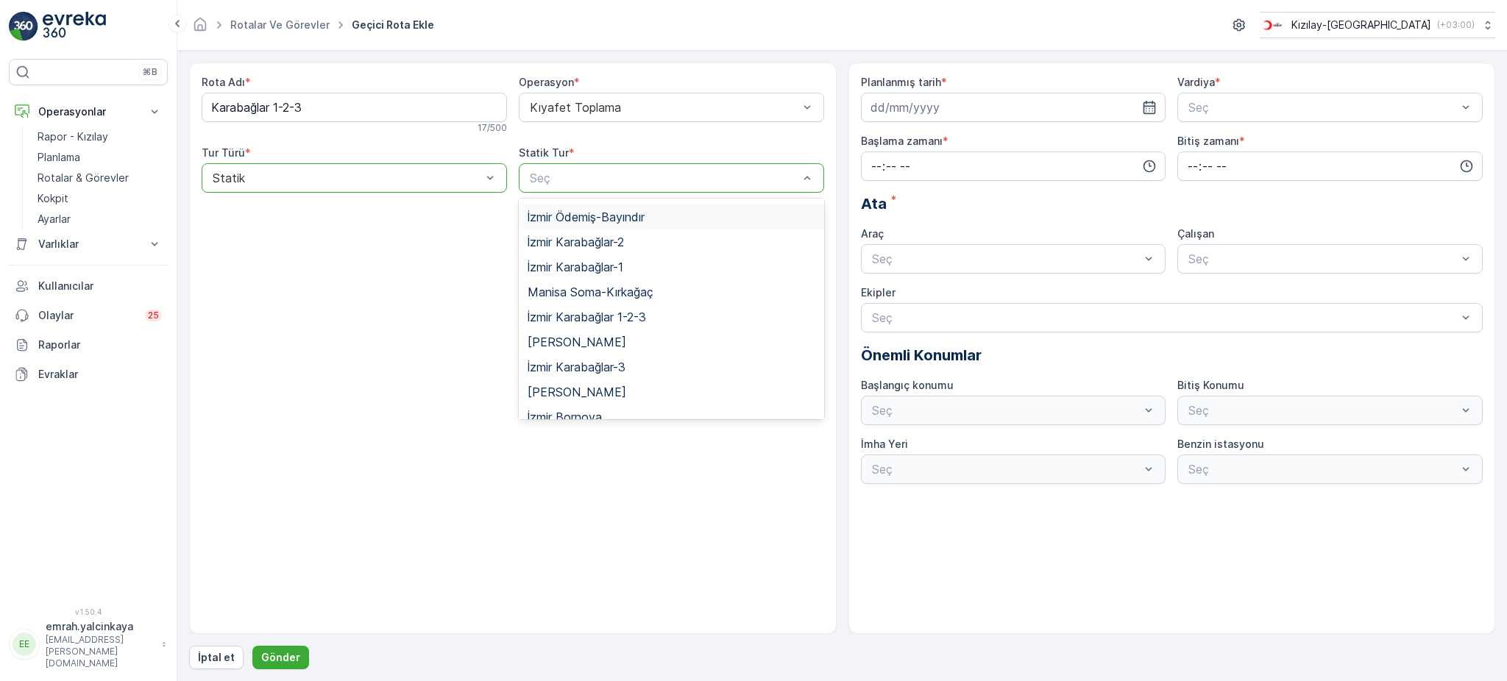
scroll to position [160, 0]
click at [621, 311] on span "İzmir Karabağlar 1-2-3" at bounding box center [587, 317] width 118 height 13
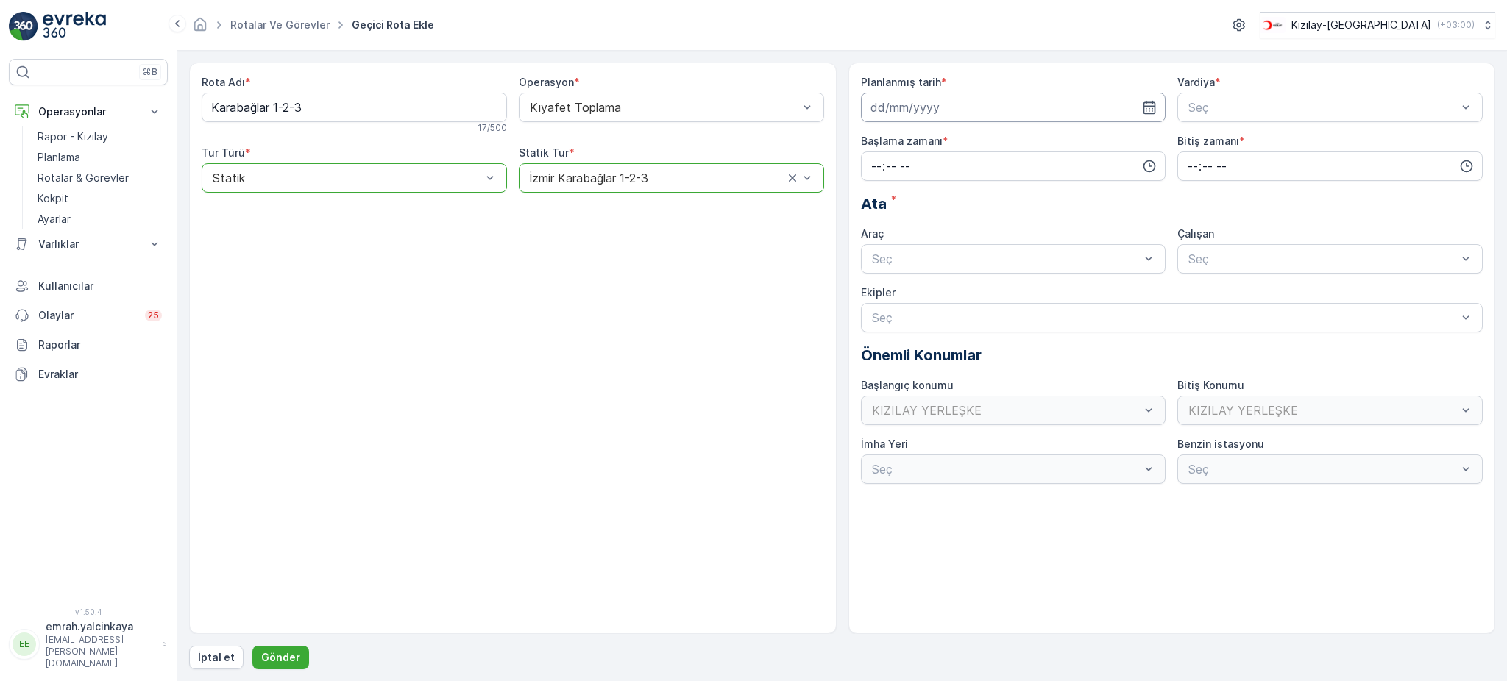
click at [926, 107] on input at bounding box center [1013, 107] width 305 height 29
click at [939, 283] on div "24" at bounding box center [938, 290] width 24 height 24
type input "[DATE]"
click at [1213, 142] on span "A Vardiyası (Gündüz)" at bounding box center [1243, 143] width 114 height 13
click at [1056, 174] on input "time" at bounding box center [1013, 166] width 305 height 29
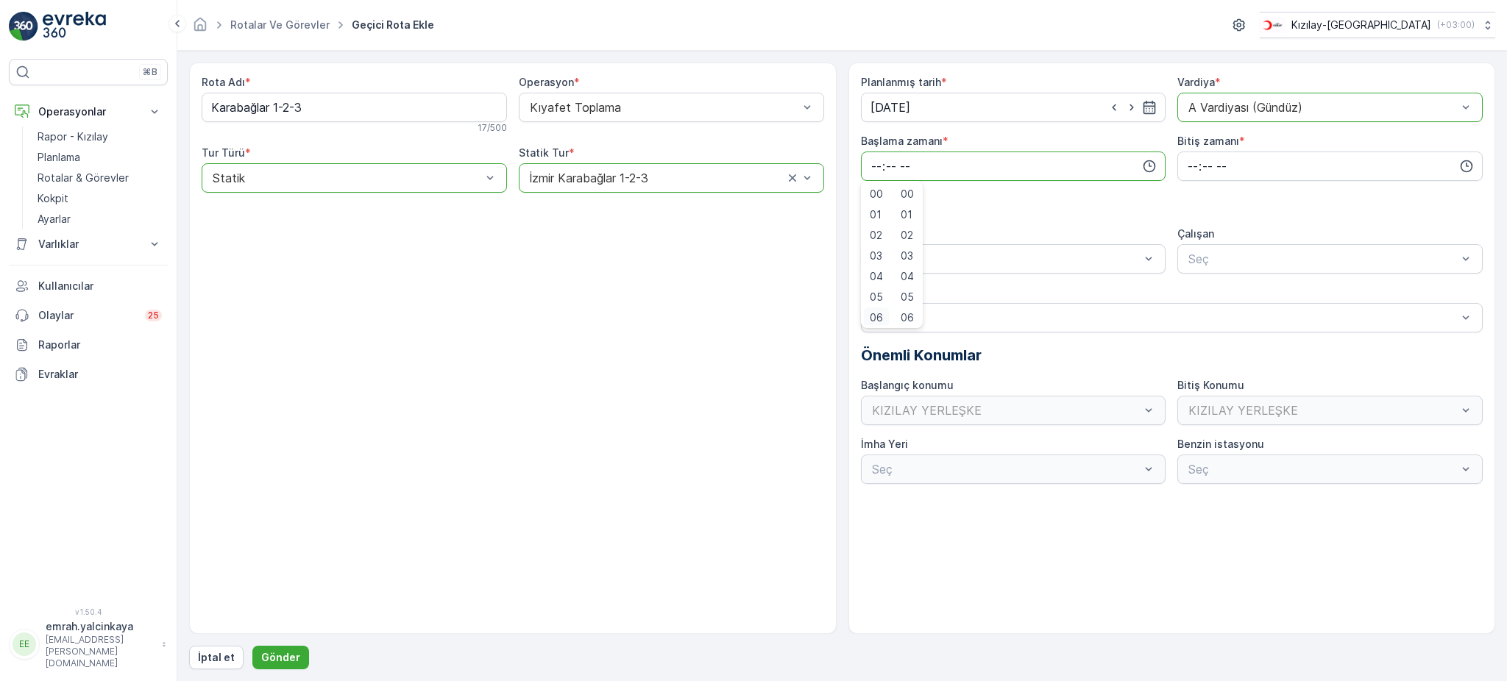
scroll to position [3, 0]
click at [877, 312] on span "06" at bounding box center [876, 315] width 13 height 15
type input "06:00"
click at [1198, 165] on input "time" at bounding box center [1329, 166] width 305 height 29
click at [1192, 189] on span "00" at bounding box center [1192, 194] width 13 height 15
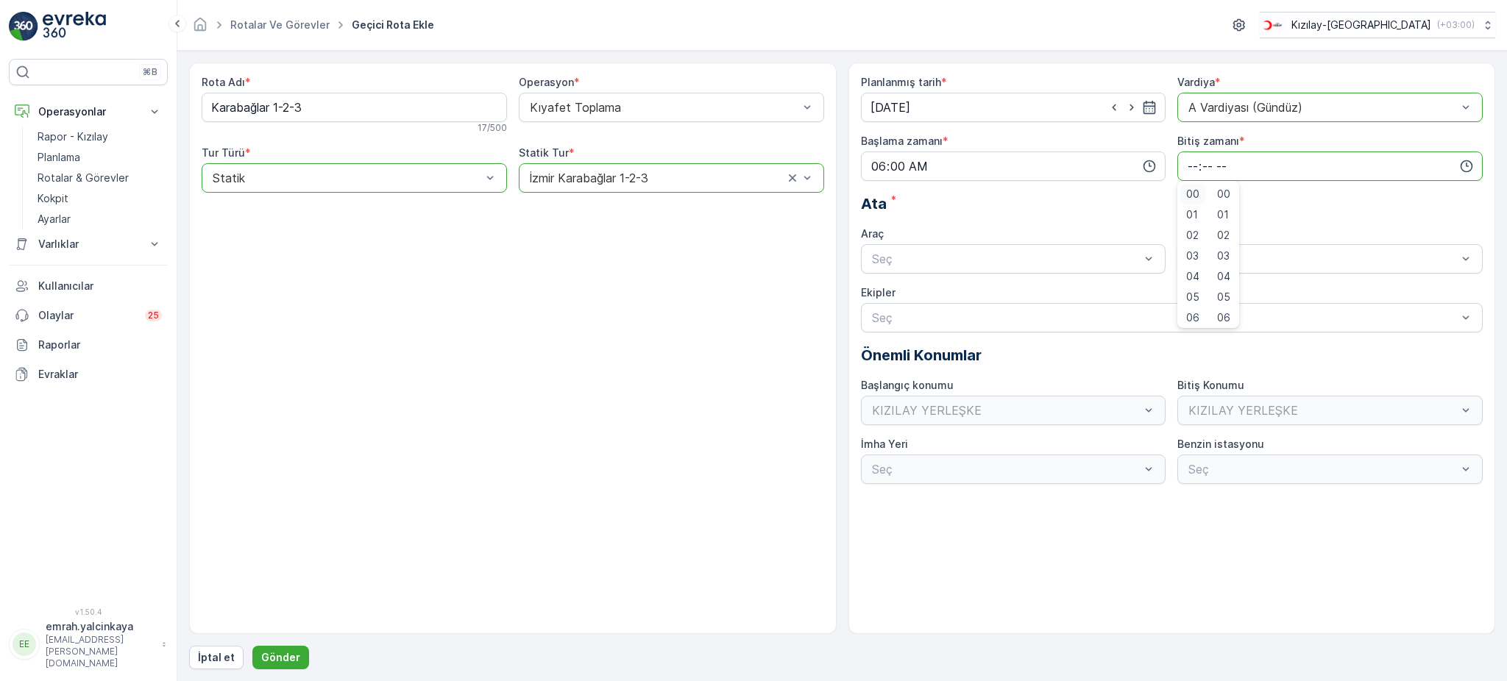
type input "00:00"
drag, startPoint x: 1039, startPoint y: 260, endPoint x: 1030, endPoint y: 271, distance: 14.1
click at [991, 296] on div "06 DCG 302" at bounding box center [1014, 294] width 288 height 13
drag, startPoint x: 1210, startPoint y: 288, endPoint x: 1193, endPoint y: 299, distance: 19.8
click at [1211, 288] on span "06 DCG 302" at bounding box center [1220, 294] width 69 height 13
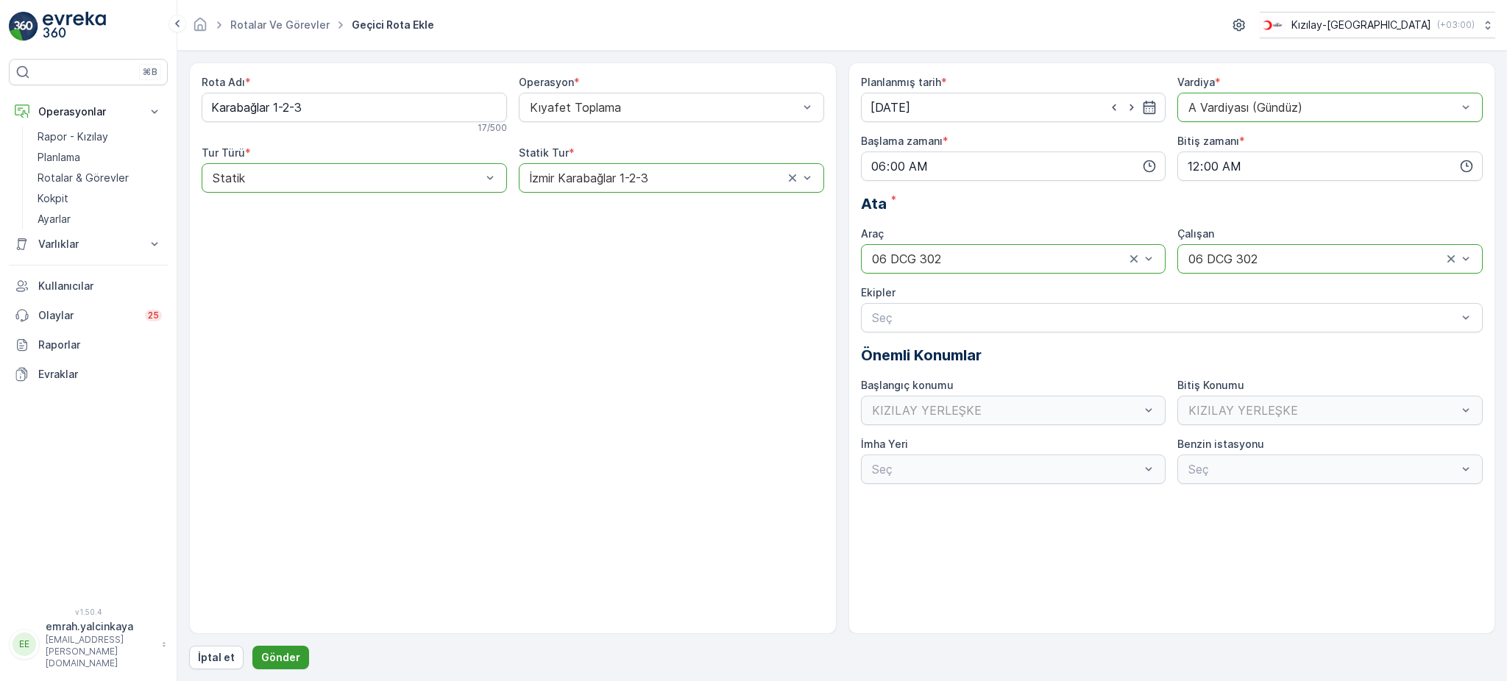
click at [293, 659] on p "Gönder" at bounding box center [280, 657] width 39 height 15
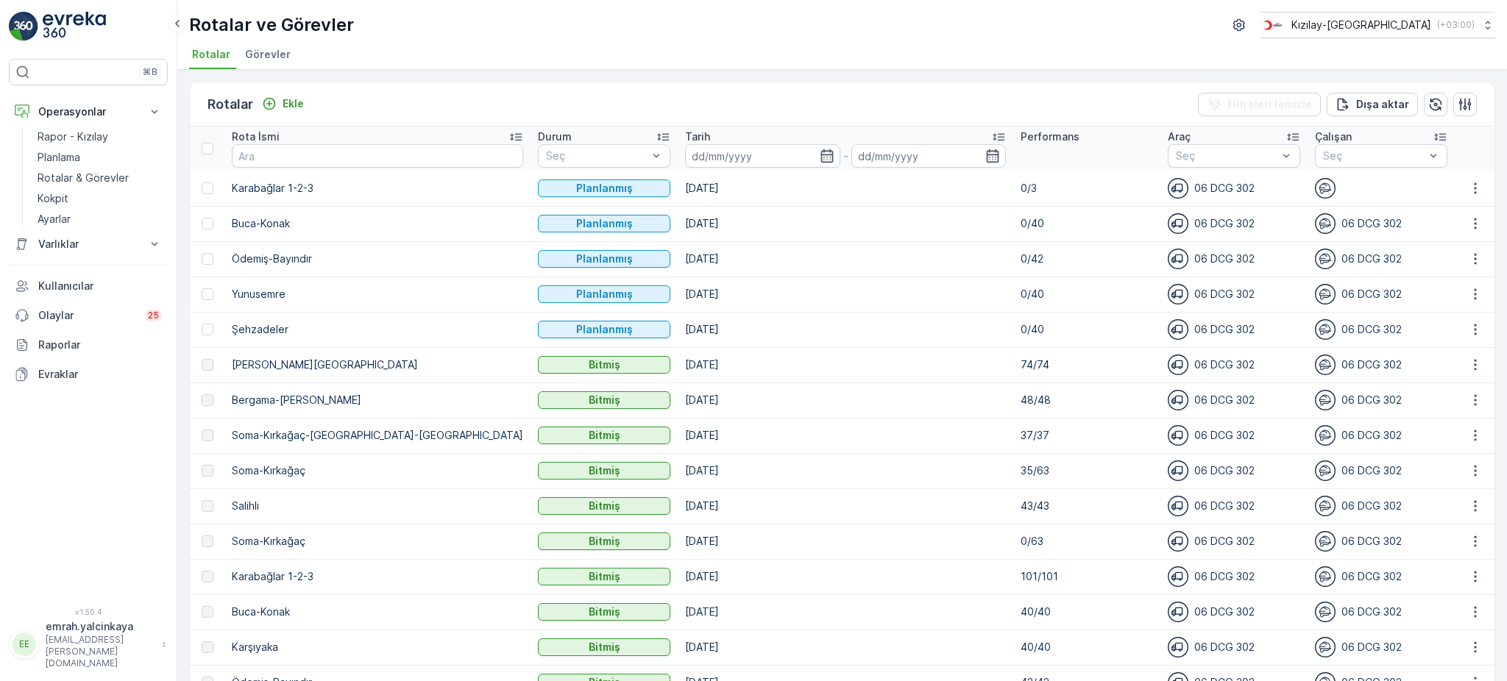
click at [234, 541] on p "Soma-Kırkağaç" at bounding box center [377, 541] width 291 height 15
drag, startPoint x: 237, startPoint y: 431, endPoint x: 419, endPoint y: 433, distance: 182.5
click at [419, 433] on p "Soma-Kırkağaç-[GEOGRAPHIC_DATA]-[GEOGRAPHIC_DATA]" at bounding box center [377, 435] width 291 height 15
copy p "Soma-Kırkağaç-[GEOGRAPHIC_DATA]-[GEOGRAPHIC_DATA]"
click at [277, 110] on div "Ekle" at bounding box center [283, 103] width 42 height 15
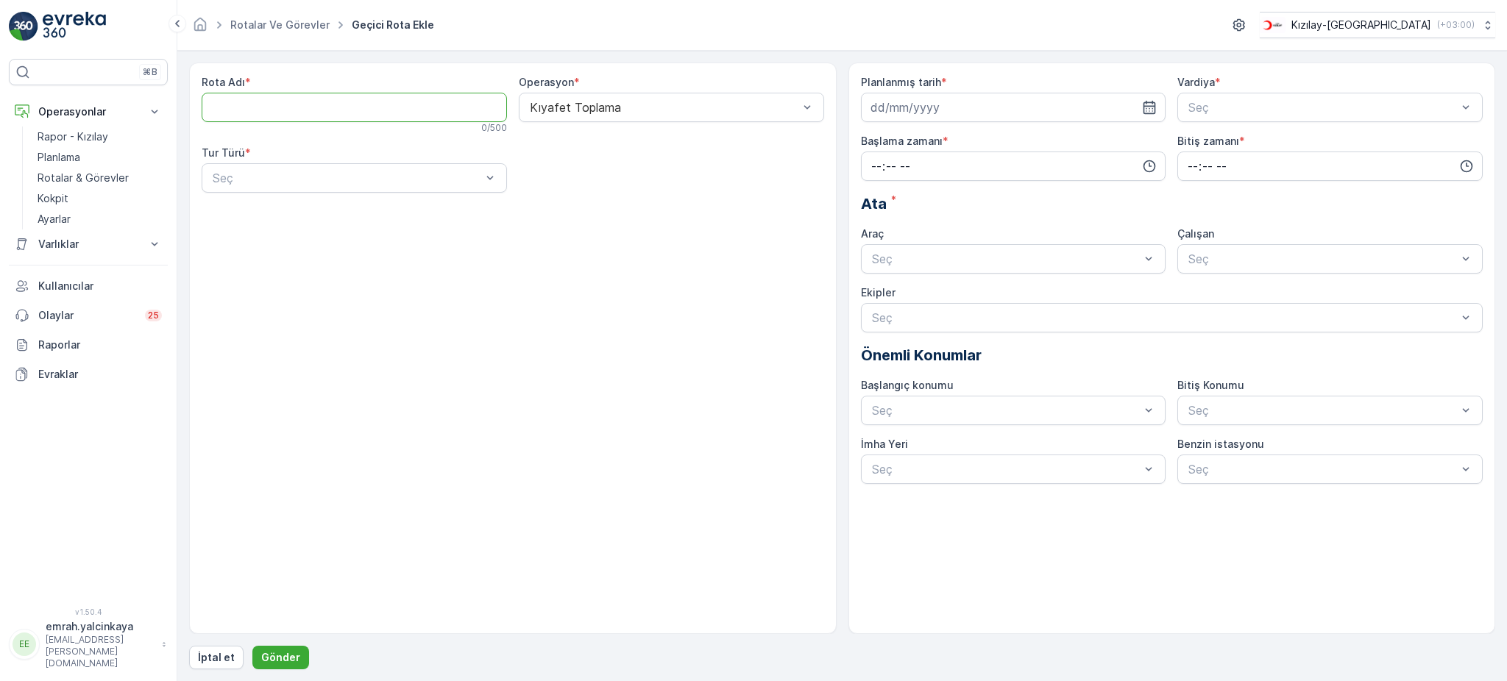
paste Adı "Soma-Kırkağaç-[GEOGRAPHIC_DATA]-[GEOGRAPHIC_DATA]"
type Adı "Soma-Kırkağaç-[GEOGRAPHIC_DATA]-[GEOGRAPHIC_DATA]"
click at [325, 213] on div "Statik" at bounding box center [354, 213] width 288 height 13
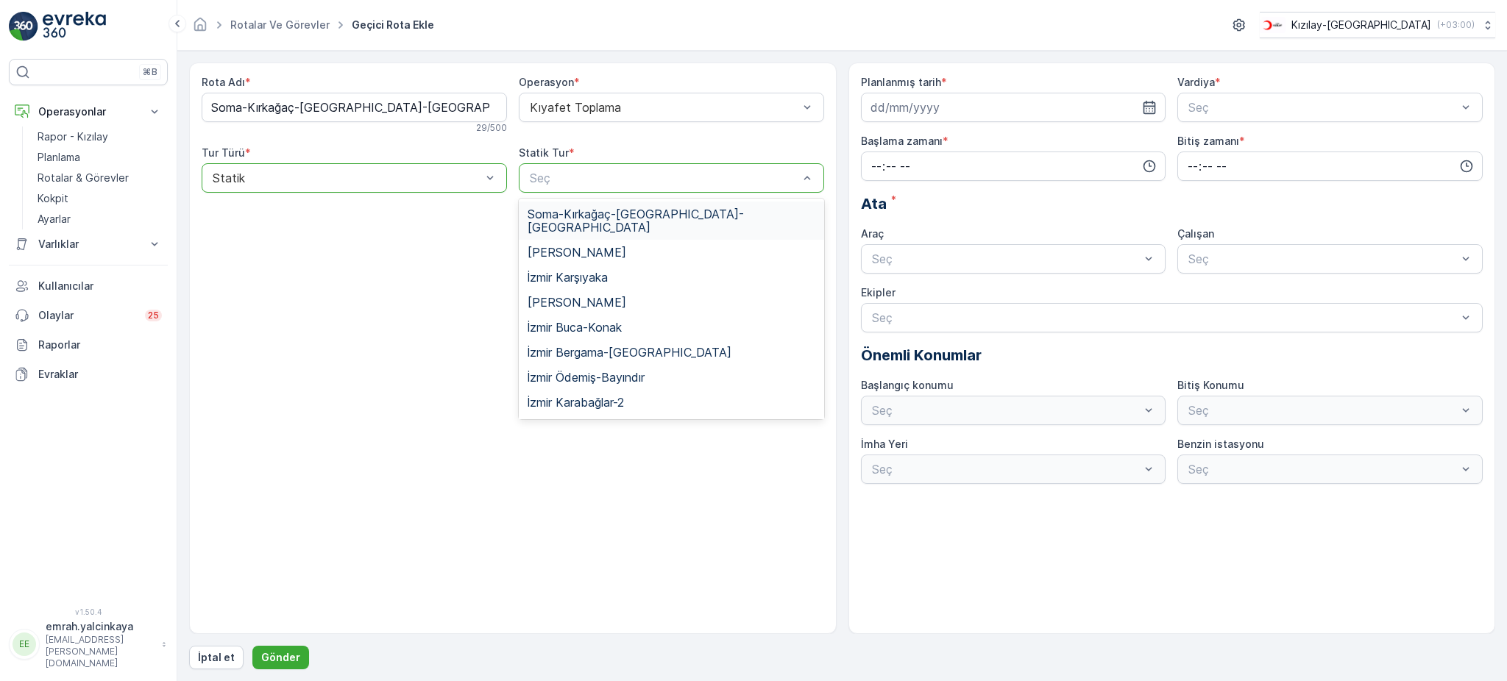
click at [575, 216] on span "Soma-Kırkağaç-[GEOGRAPHIC_DATA]-[GEOGRAPHIC_DATA]" at bounding box center [672, 220] width 288 height 26
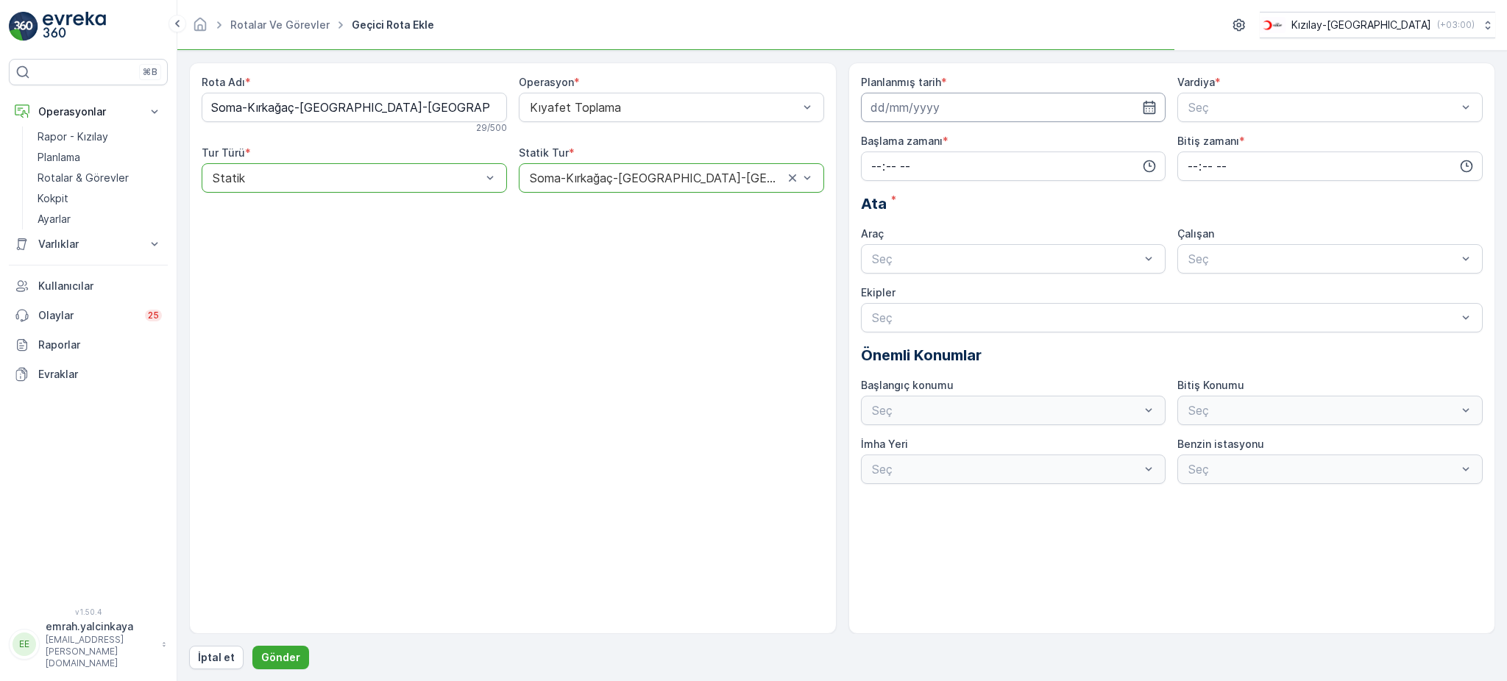
click at [915, 106] on input at bounding box center [1013, 107] width 305 height 29
click at [963, 291] on div "25" at bounding box center [965, 290] width 24 height 24
type input "[DATE]"
click at [1225, 138] on span "A Vardiyası (Gündüz)" at bounding box center [1243, 143] width 114 height 13
click at [1022, 164] on input "time" at bounding box center [1013, 166] width 305 height 29
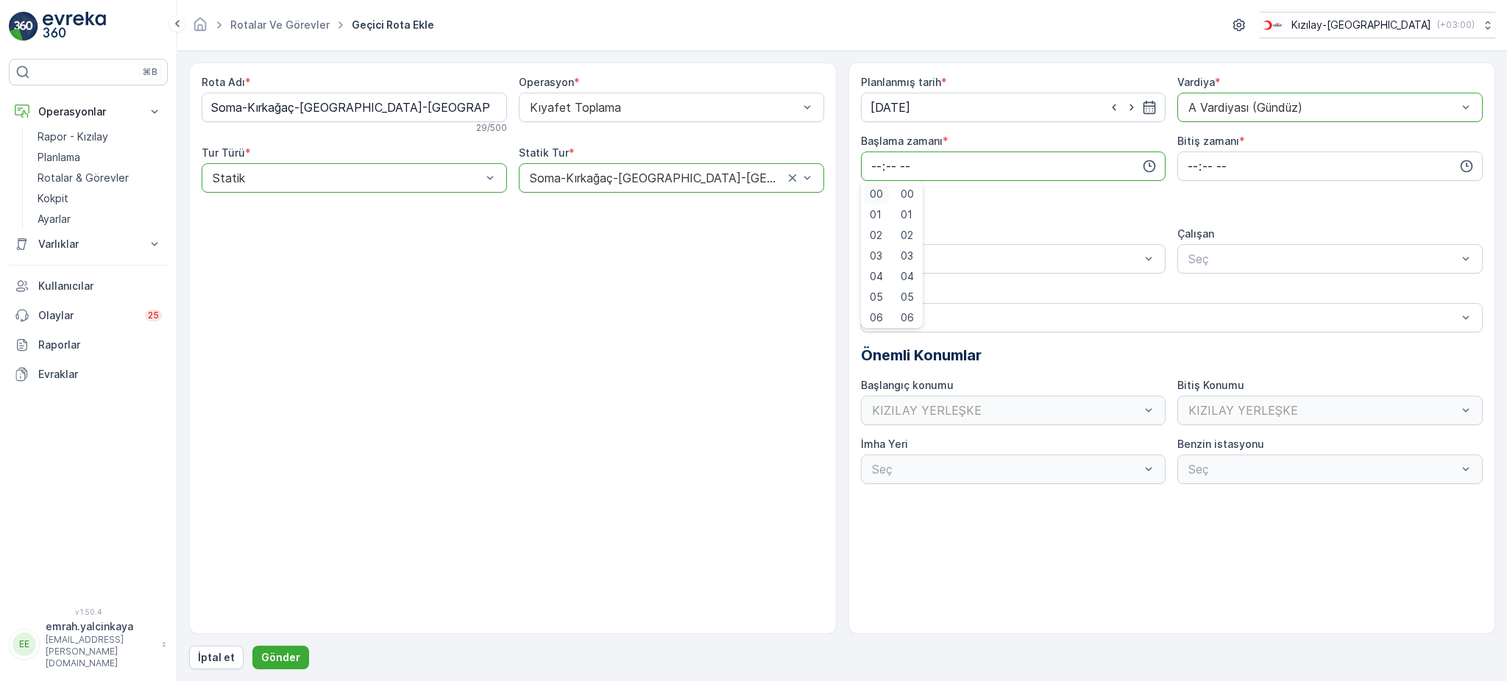
click at [876, 191] on span "00" at bounding box center [876, 194] width 13 height 15
type input "00:00"
click at [1193, 170] on input "time" at bounding box center [1329, 166] width 305 height 29
click at [1193, 191] on span "00" at bounding box center [1192, 194] width 13 height 15
type input "00:00"
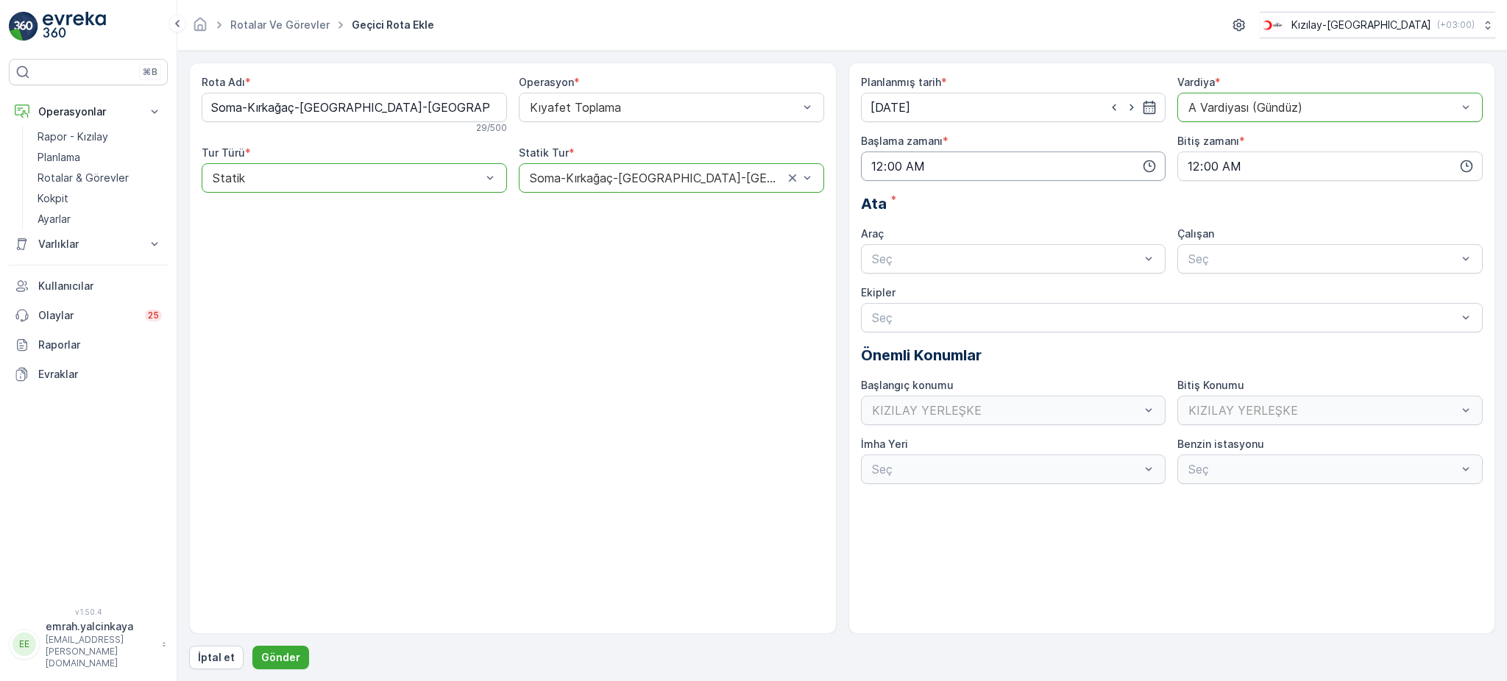
click at [1015, 161] on input "00:00" at bounding box center [1013, 166] width 305 height 29
click at [873, 310] on span "06" at bounding box center [876, 315] width 13 height 15
type input "06:00"
click at [983, 289] on div "06 DCG 302" at bounding box center [1014, 294] width 288 height 13
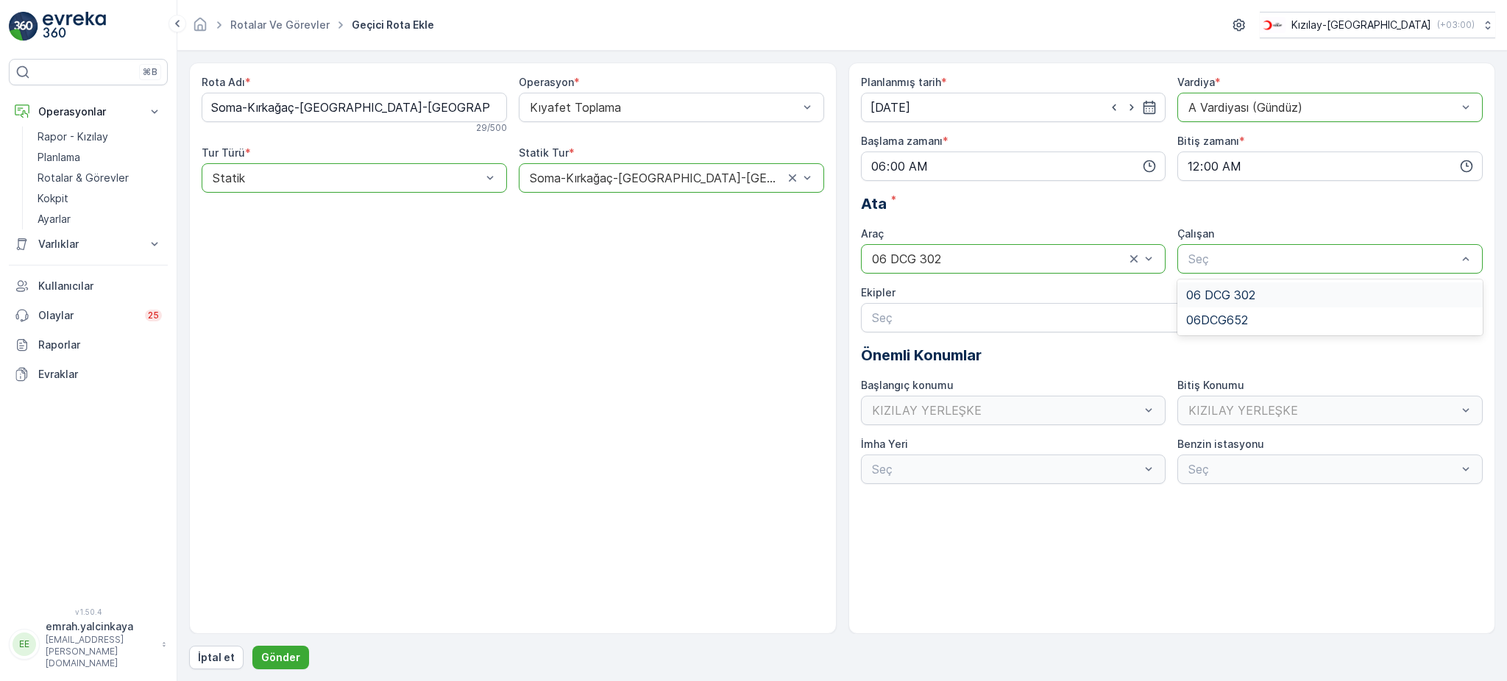
click at [1206, 289] on span "06 DCG 302" at bounding box center [1220, 294] width 69 height 13
click at [284, 652] on p "Gönder" at bounding box center [280, 657] width 39 height 15
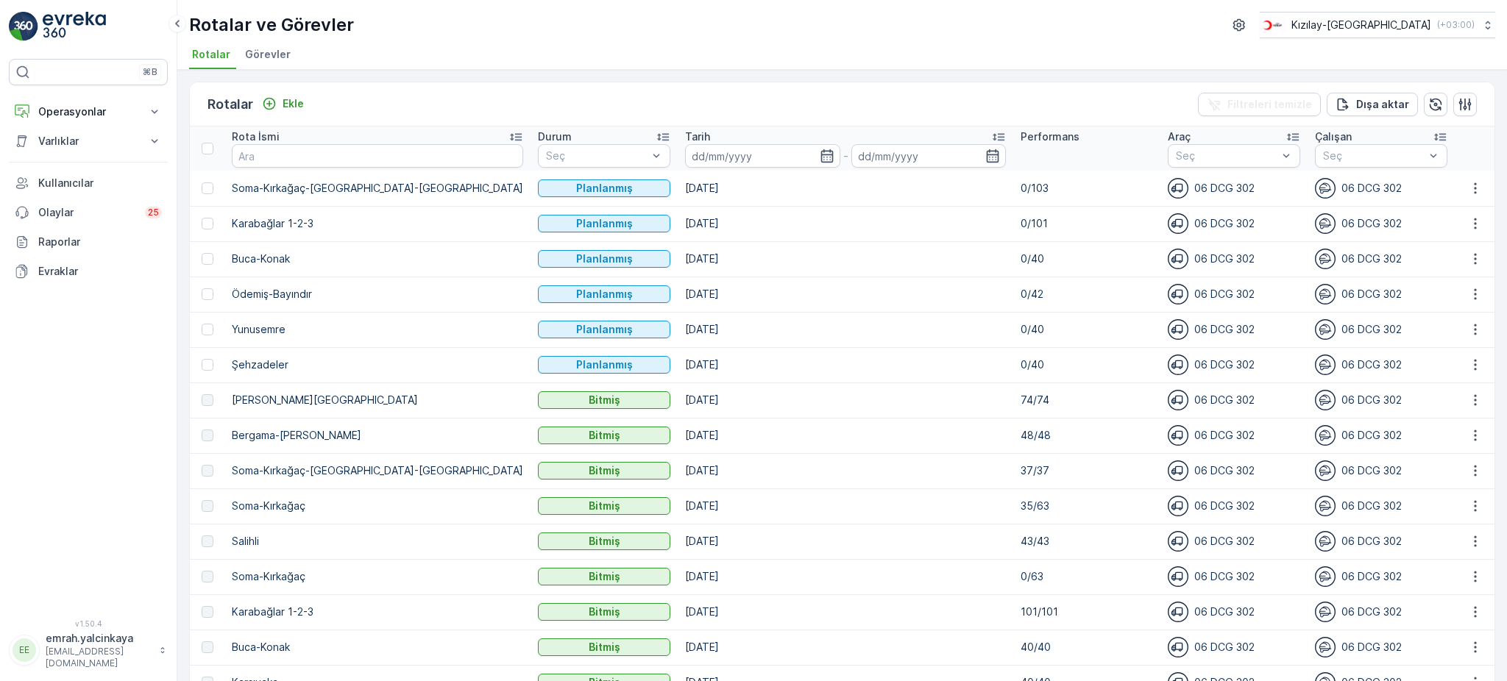
click at [249, 541] on p "Salihli" at bounding box center [377, 541] width 291 height 15
click at [249, 540] on p "Salihli" at bounding box center [377, 541] width 291 height 15
click at [249, 536] on p "Salihli" at bounding box center [377, 541] width 291 height 15
copy p "Salihli"
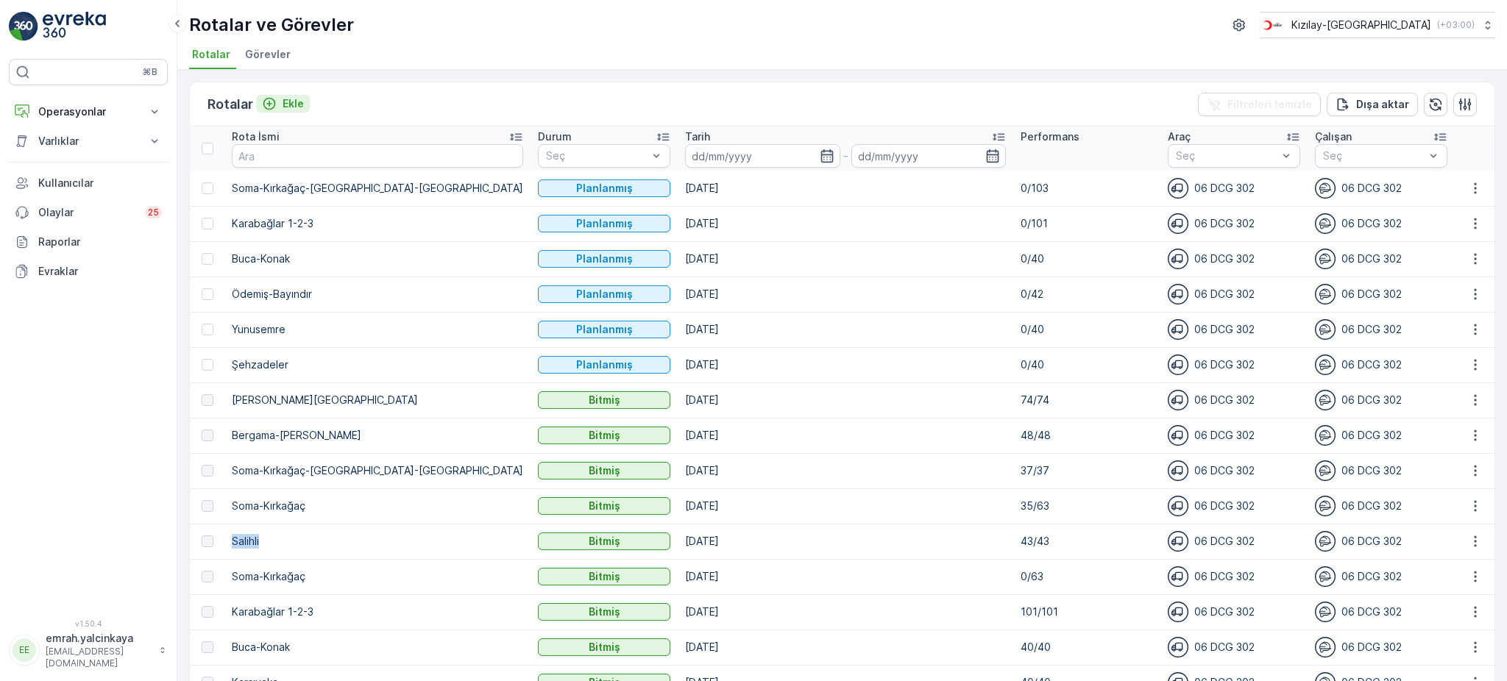
click at [286, 105] on p "Ekle" at bounding box center [293, 103] width 21 height 15
click at [54, 110] on p "Operasyonlar" at bounding box center [88, 111] width 100 height 15
click at [63, 139] on p "Rapor - Kızılay" at bounding box center [73, 136] width 71 height 15
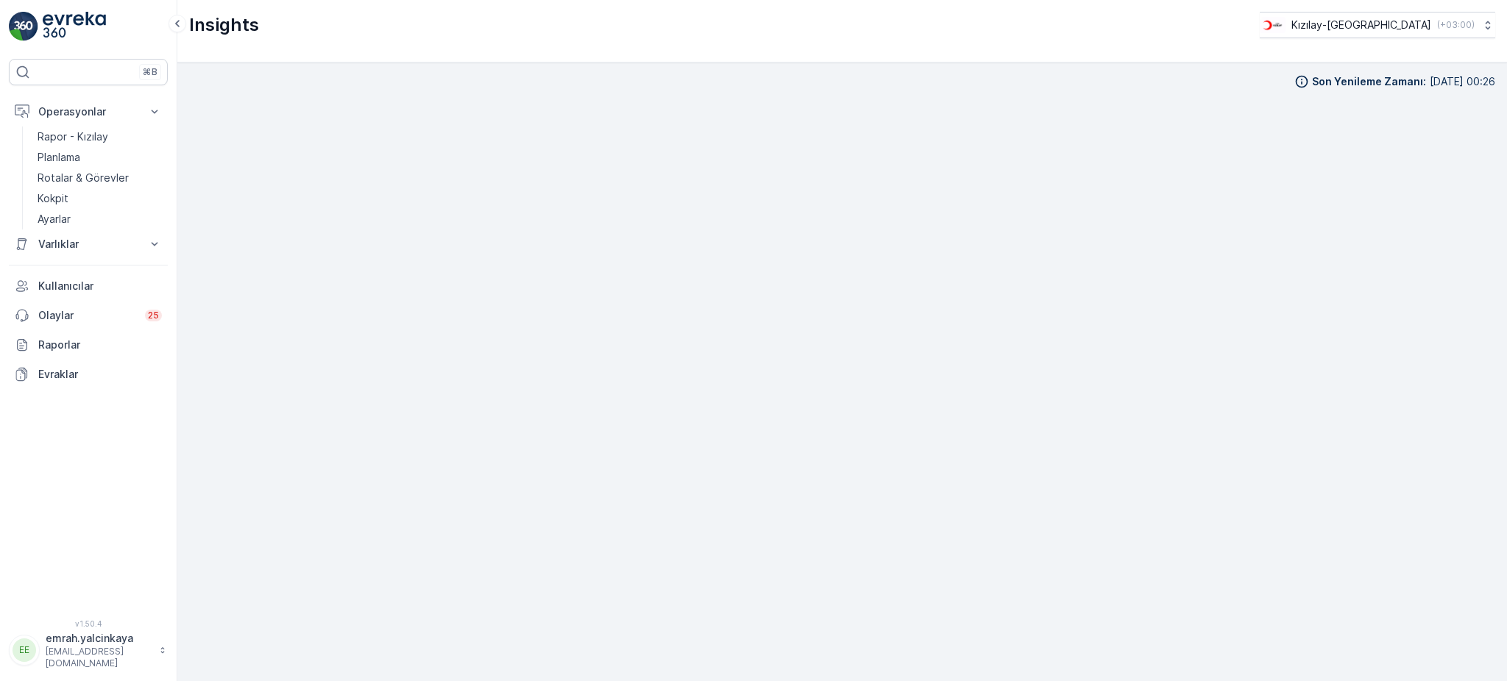
scroll to position [15, 0]
